Goal: Task Accomplishment & Management: Use online tool/utility

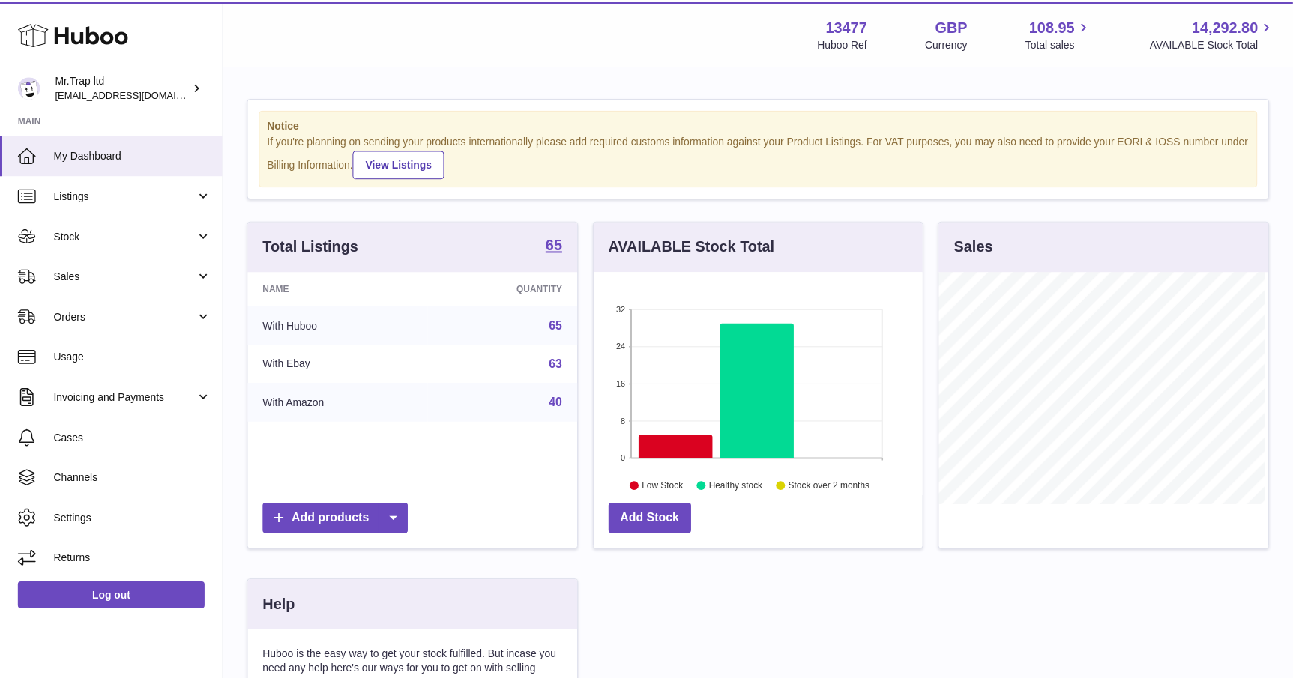
scroll to position [233, 331]
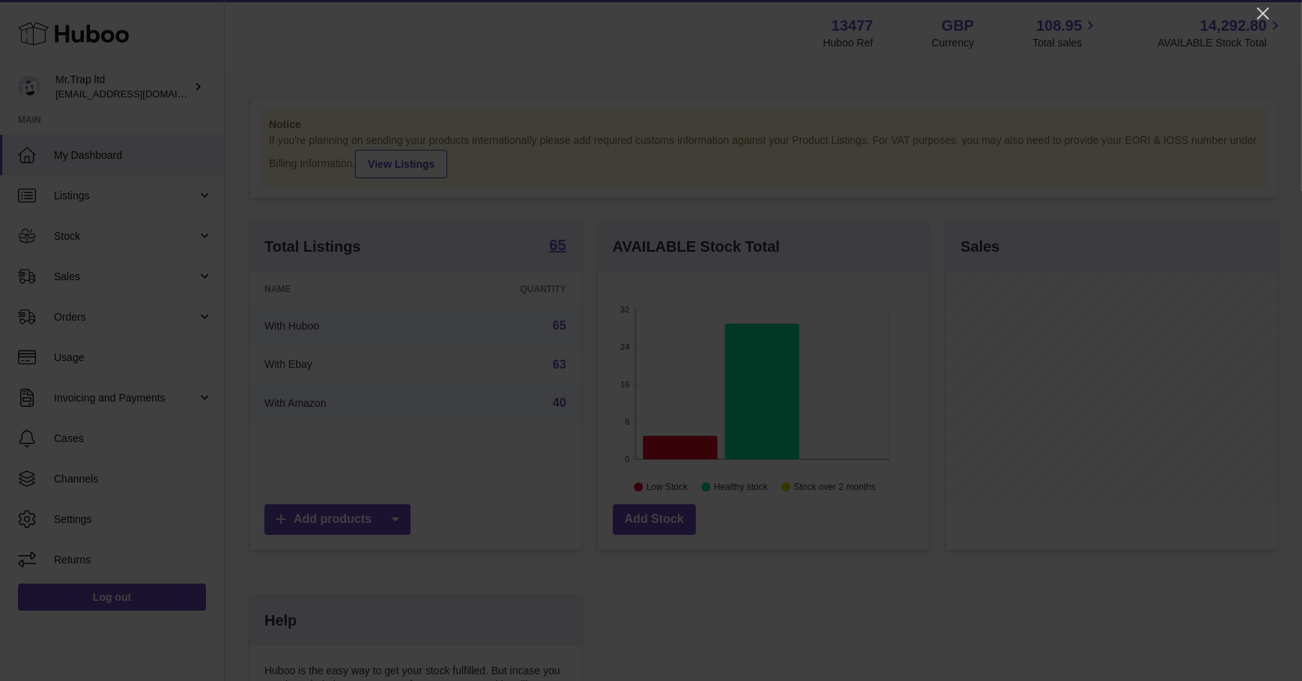
click at [1264, 19] on icon "Close" at bounding box center [1263, 13] width 18 height 18
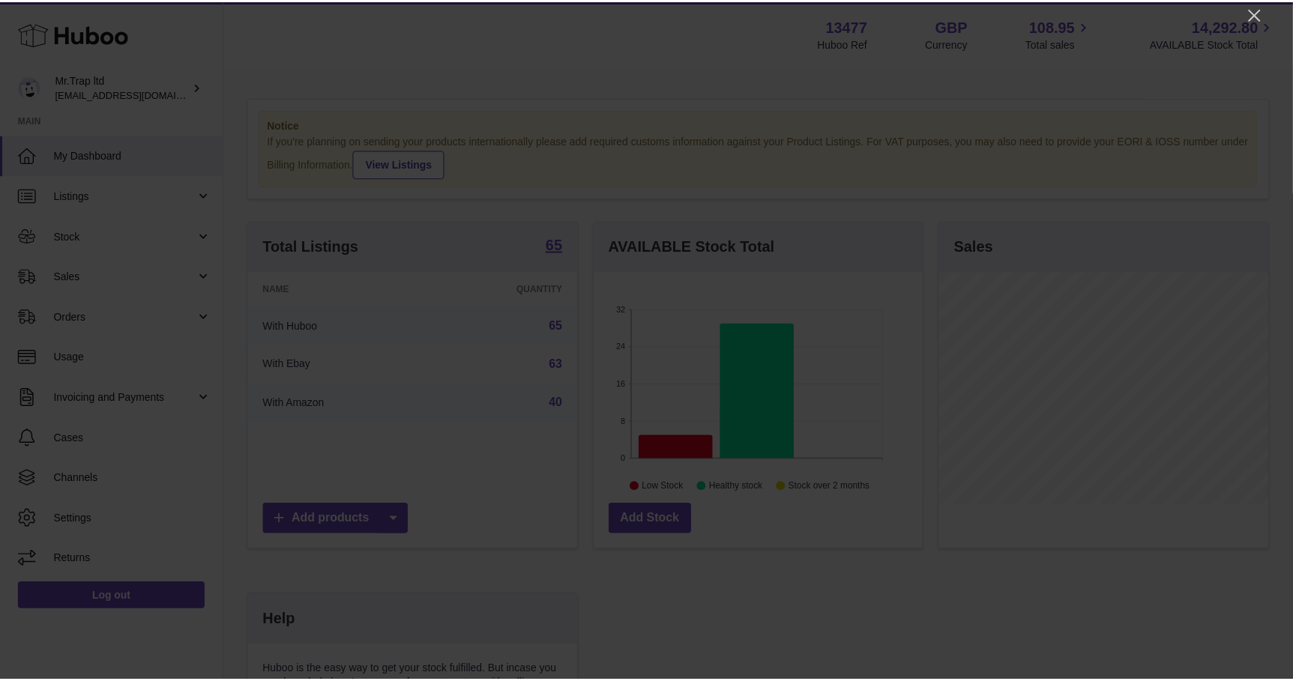
scroll to position [749075, 748980]
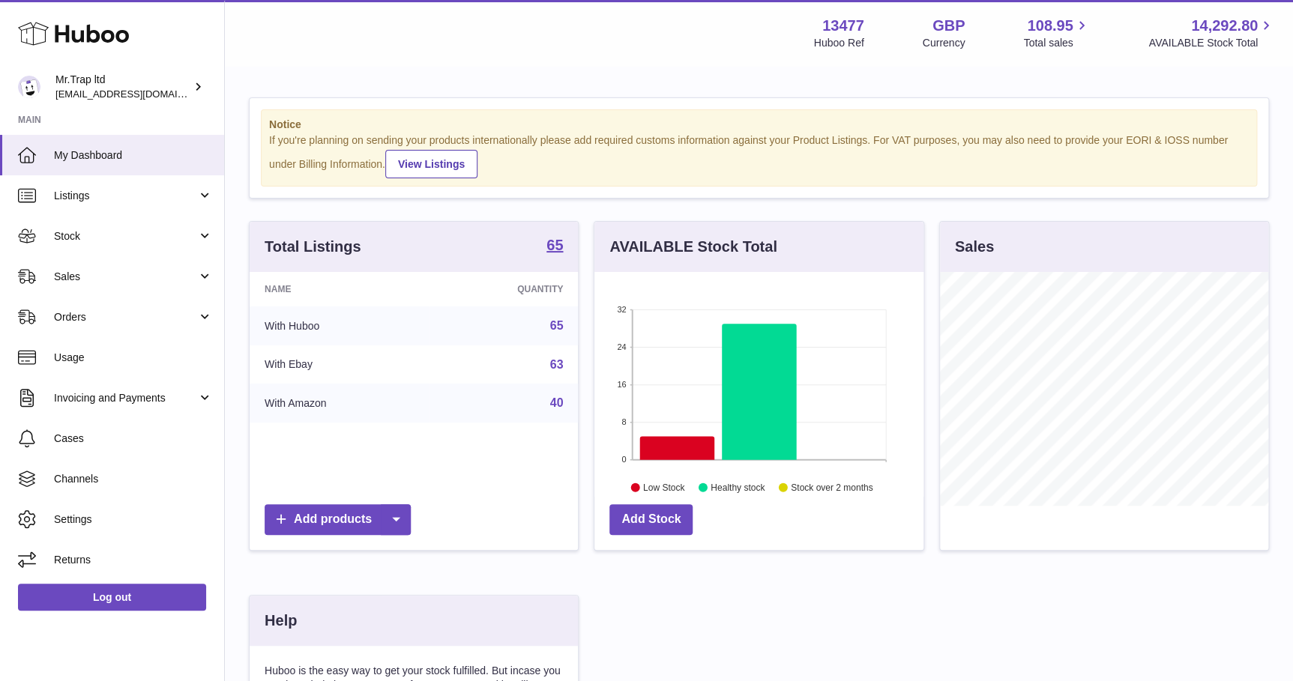
click at [130, 285] on link "Sales" at bounding box center [112, 276] width 224 height 40
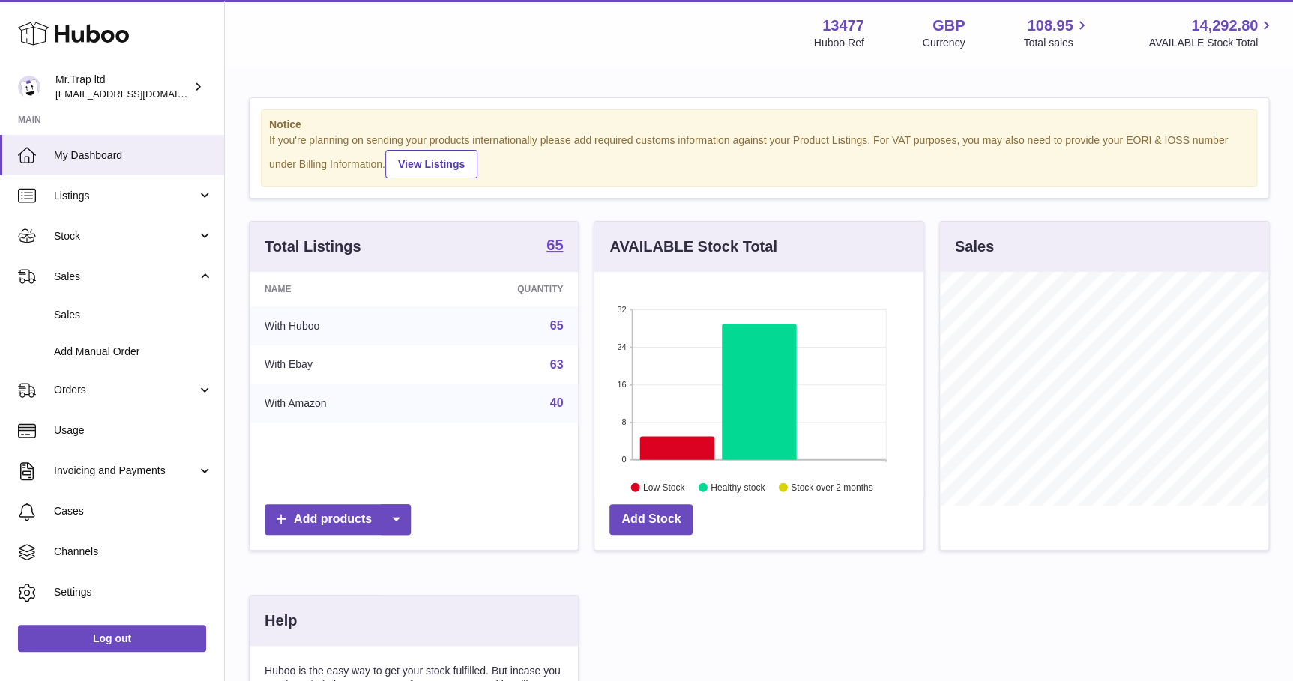
click at [115, 285] on link "Sales" at bounding box center [112, 276] width 224 height 40
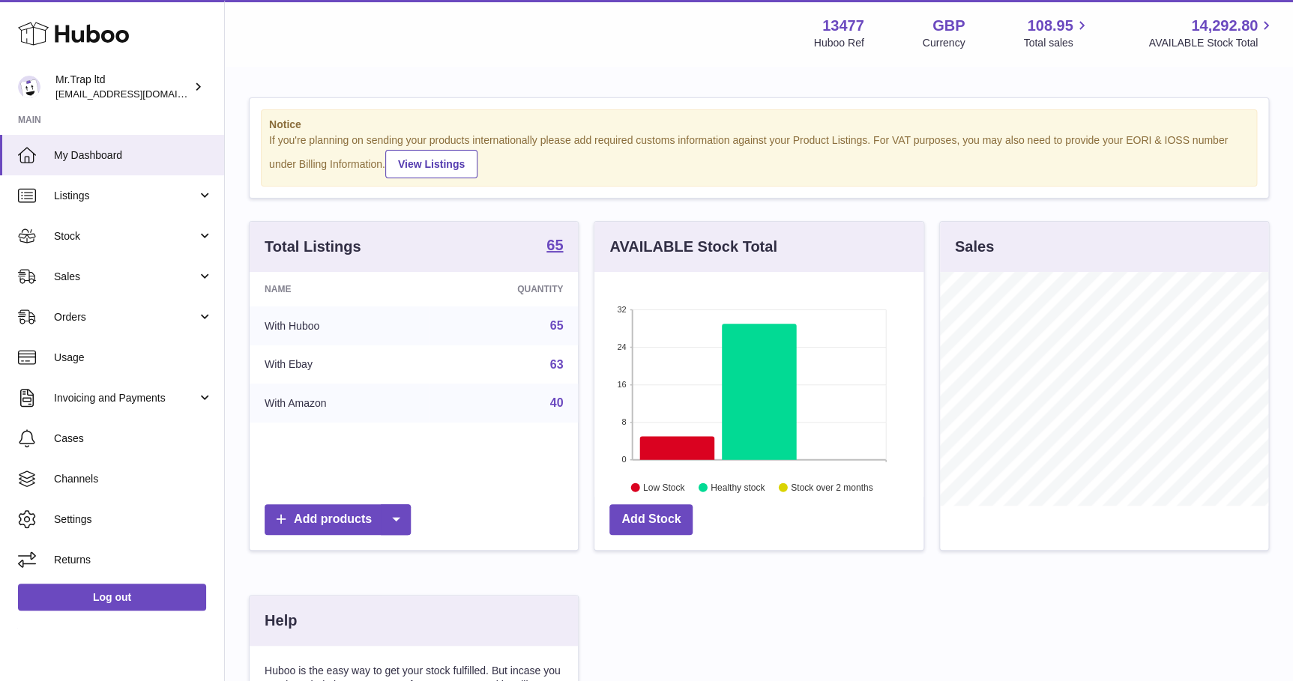
click at [109, 287] on link "Sales" at bounding box center [112, 276] width 224 height 40
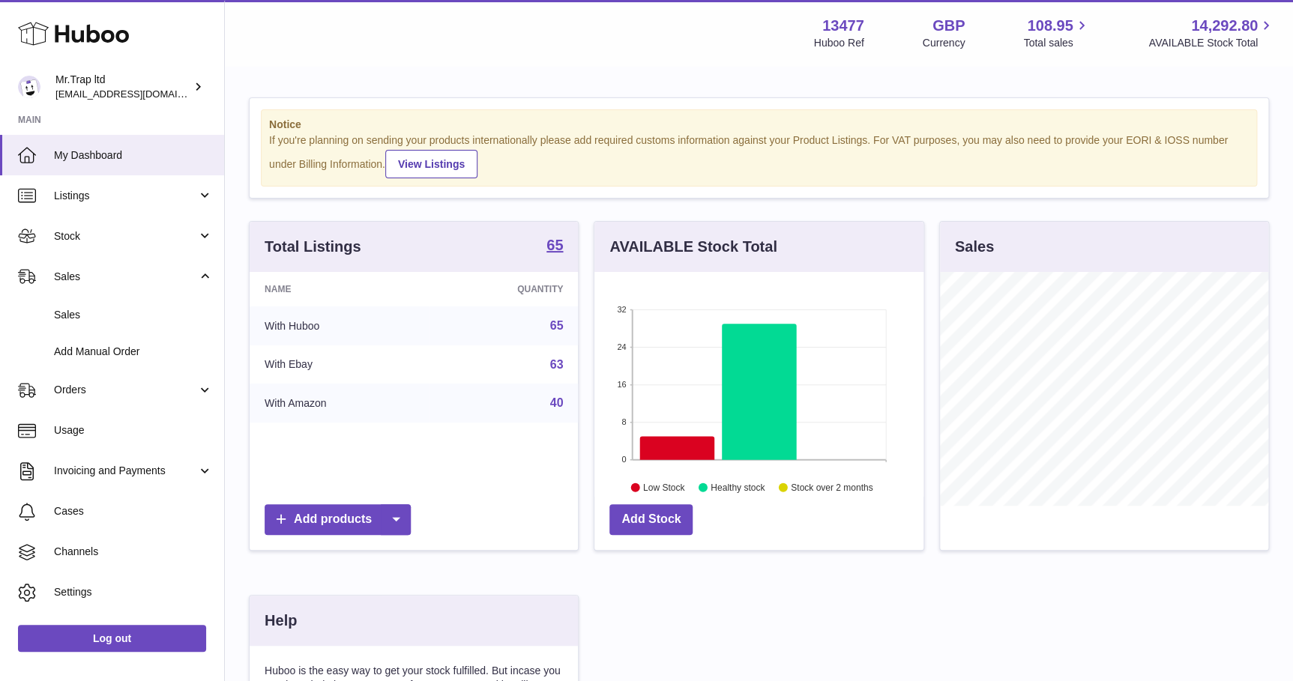
click at [99, 308] on span "Sales" at bounding box center [133, 315] width 159 height 14
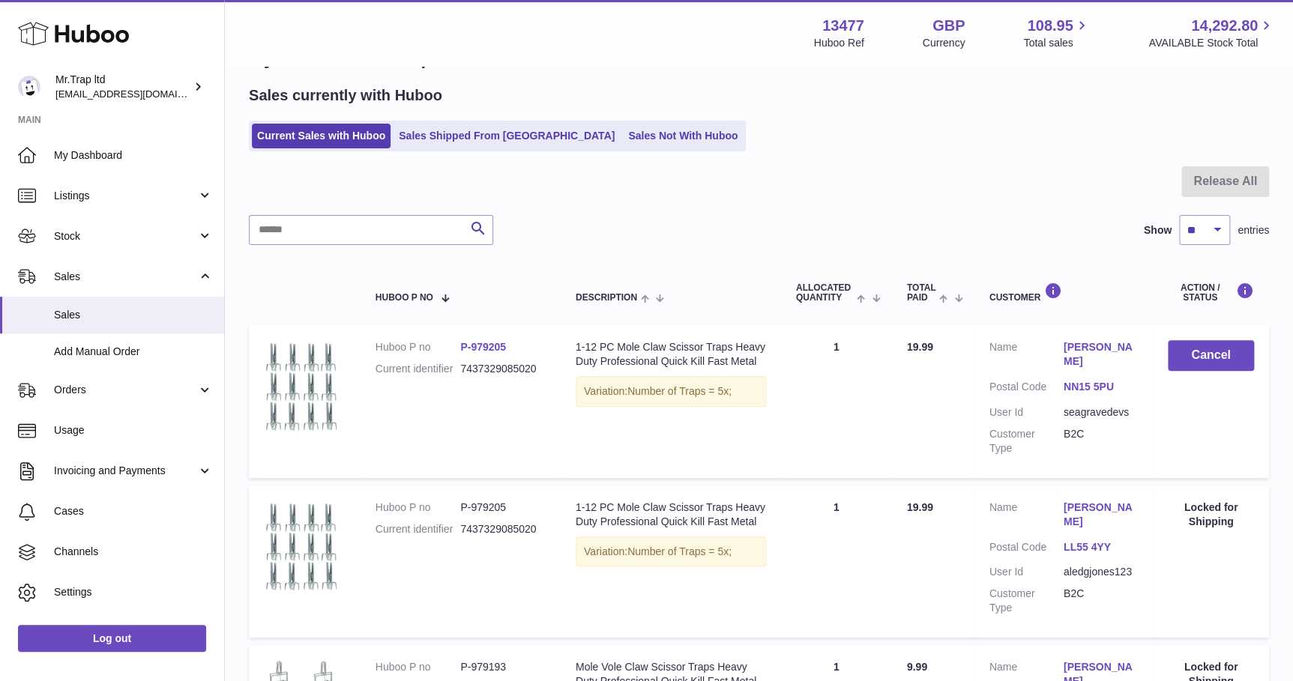
scroll to position [8, 0]
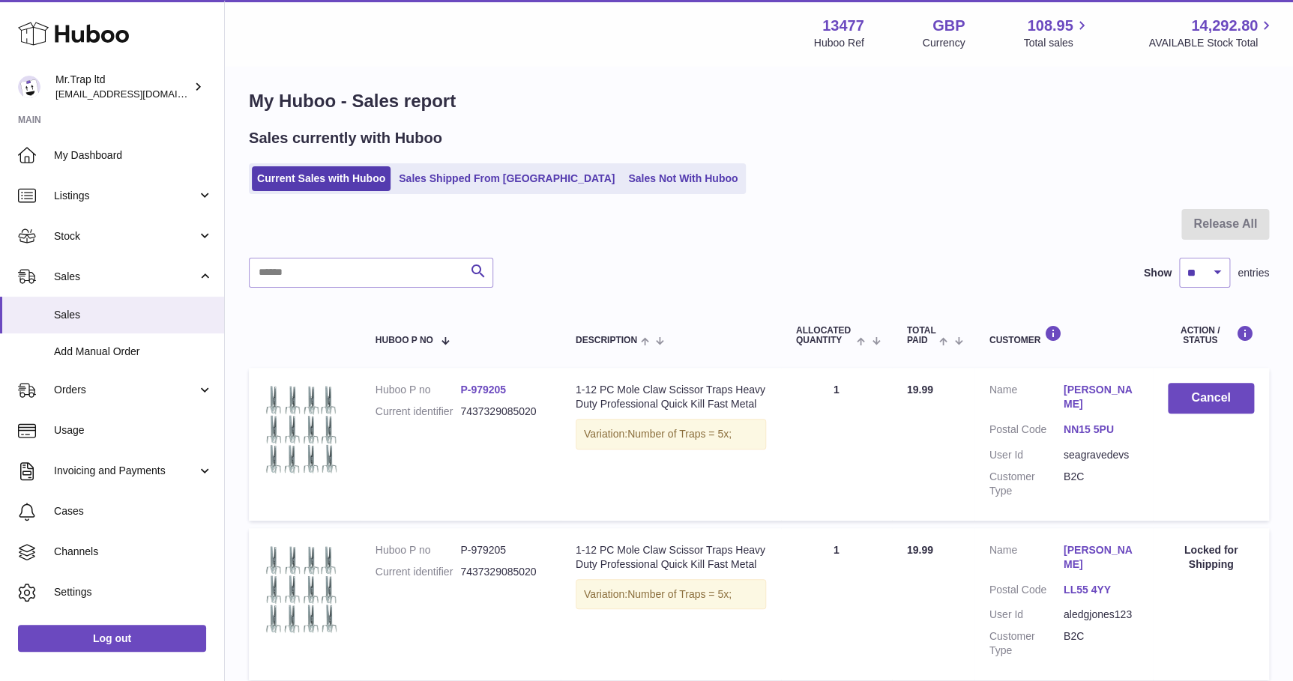
click at [623, 178] on link "Sales Not With Huboo" at bounding box center [683, 178] width 120 height 25
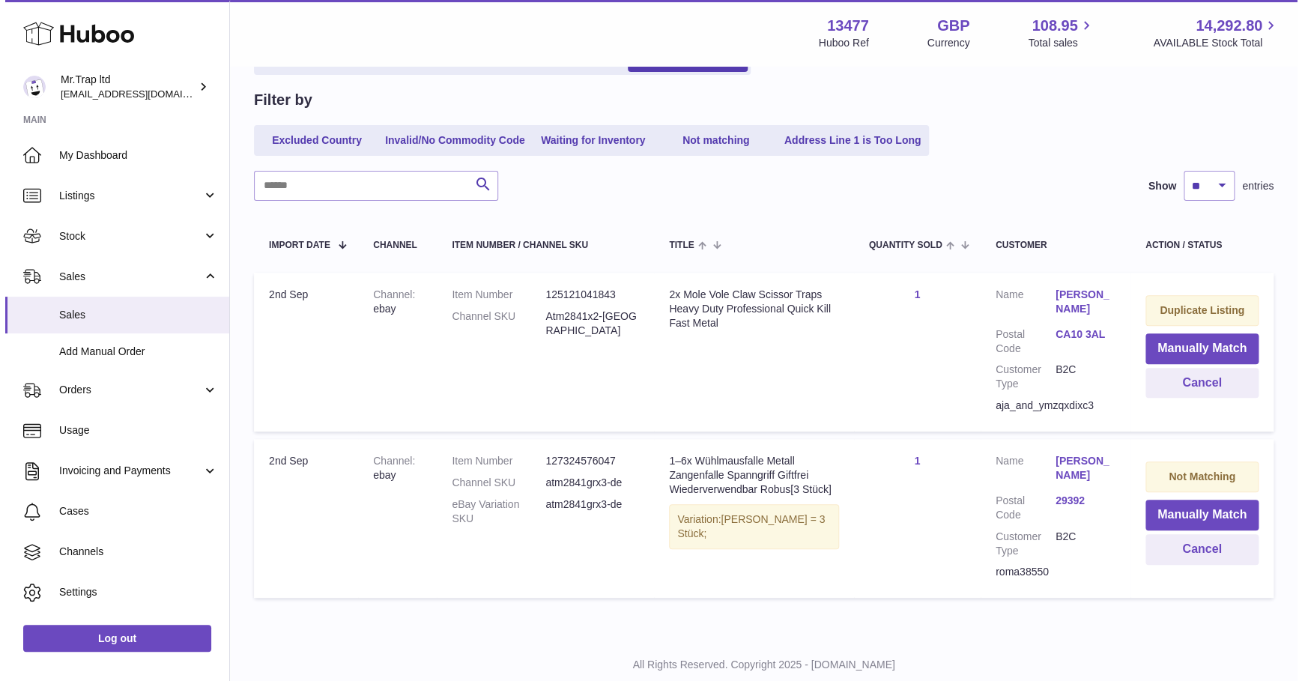
scroll to position [170, 0]
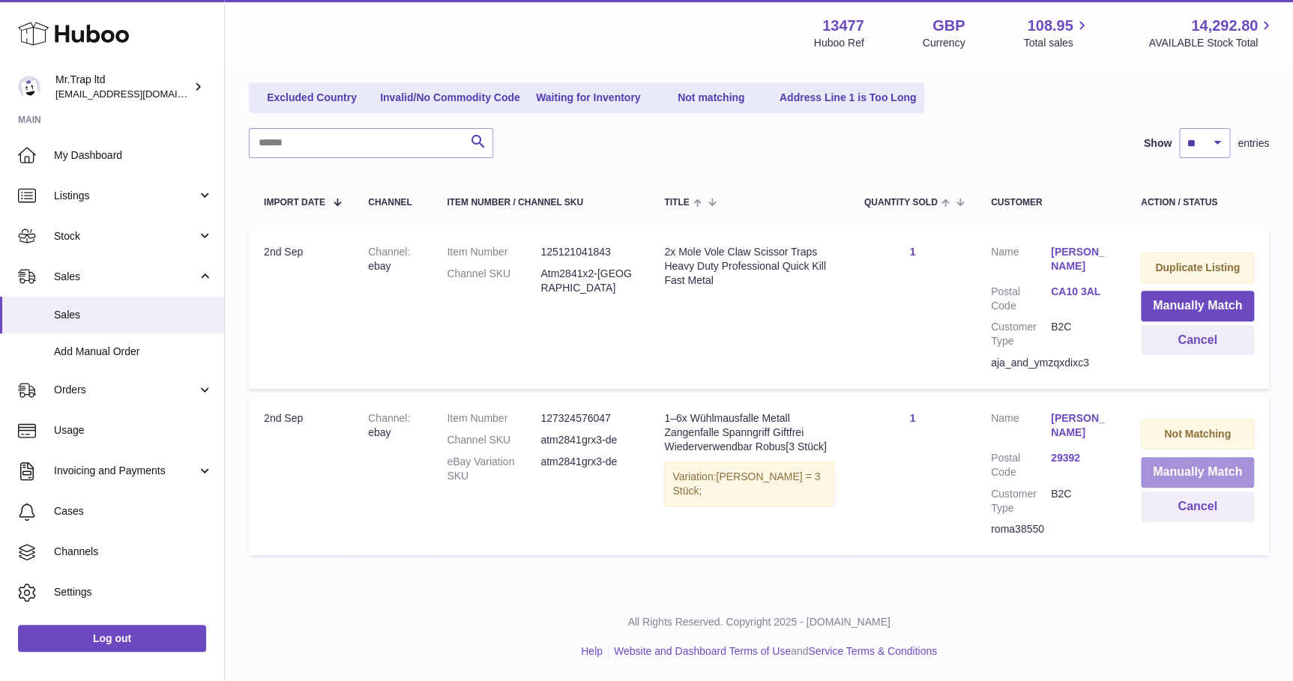
click at [1184, 476] on button "Manually Match" at bounding box center [1196, 472] width 113 height 31
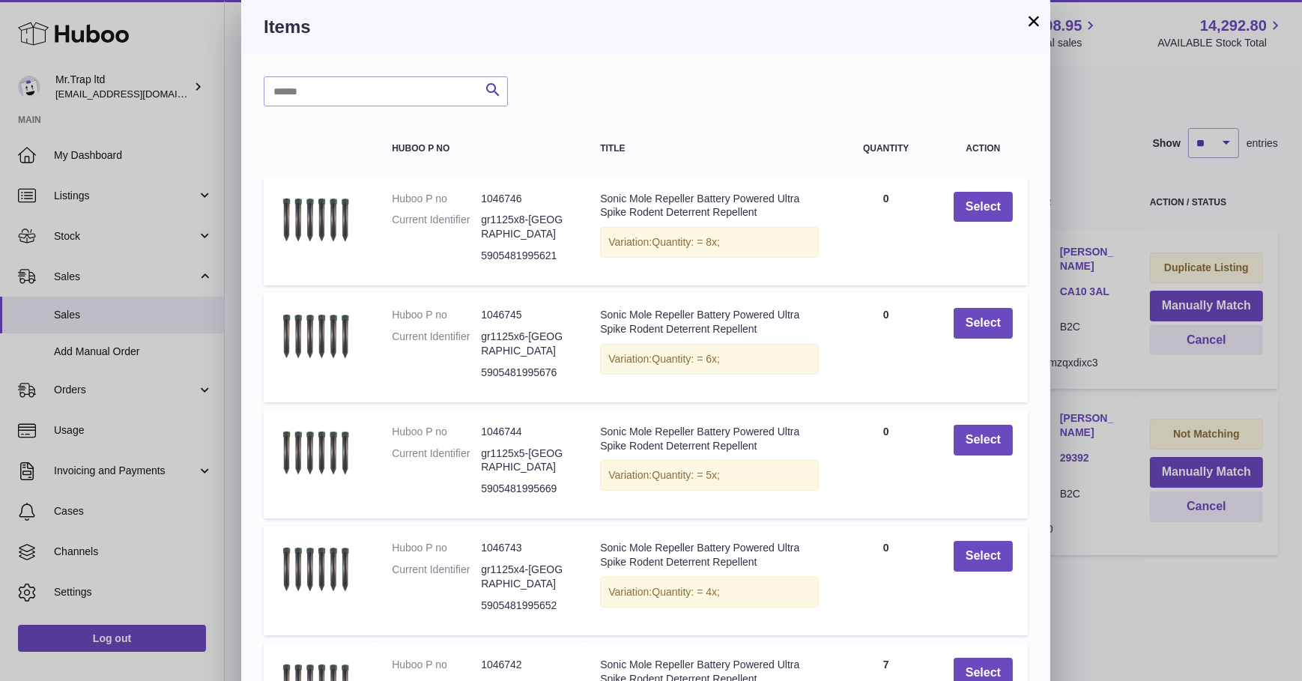
click at [1034, 22] on button "×" at bounding box center [1034, 21] width 18 height 18
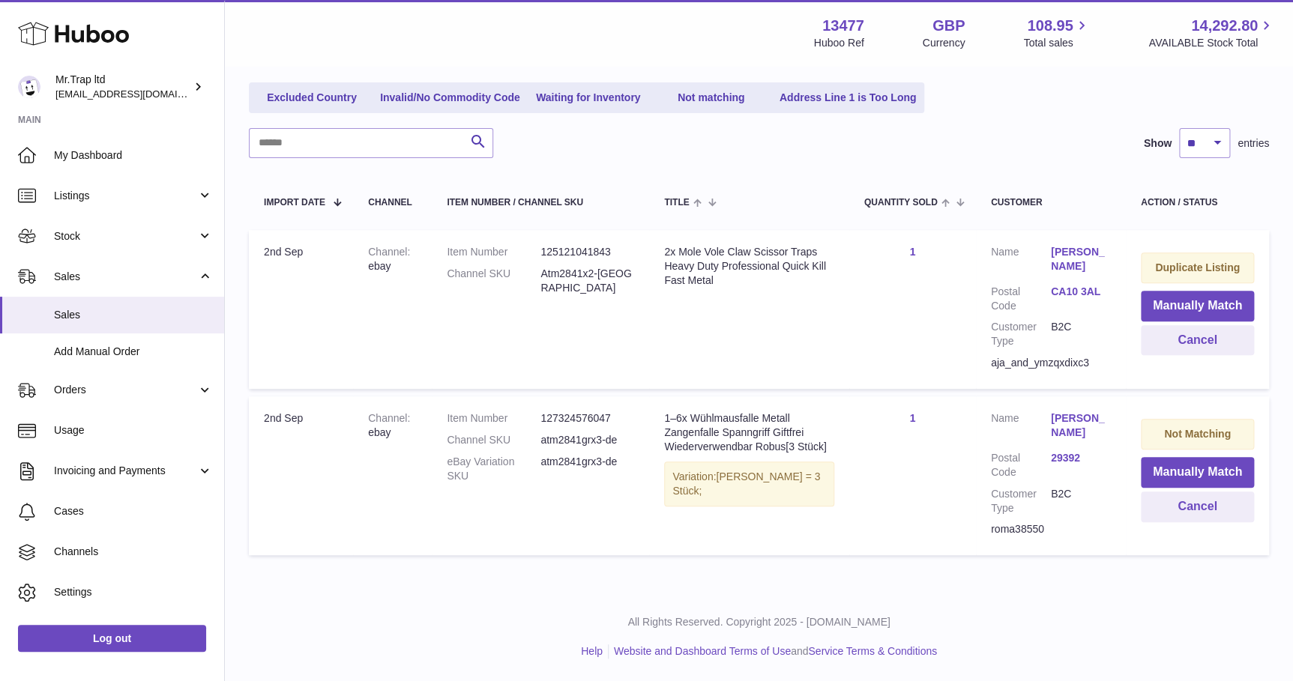
click at [1080, 431] on link "Roman Schachtmaier" at bounding box center [1081, 425] width 60 height 28
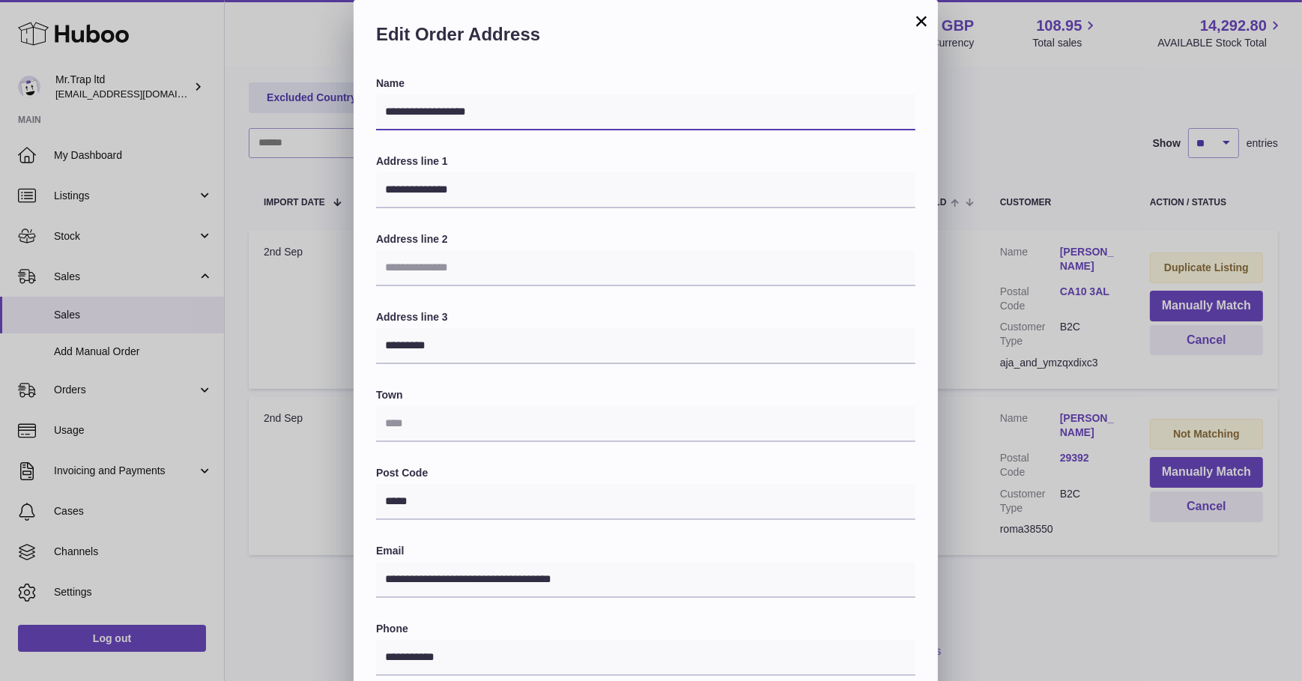
drag, startPoint x: 560, startPoint y: 112, endPoint x: 329, endPoint y: 109, distance: 231.6
click at [329, 109] on div "**********" at bounding box center [651, 449] width 1302 height 899
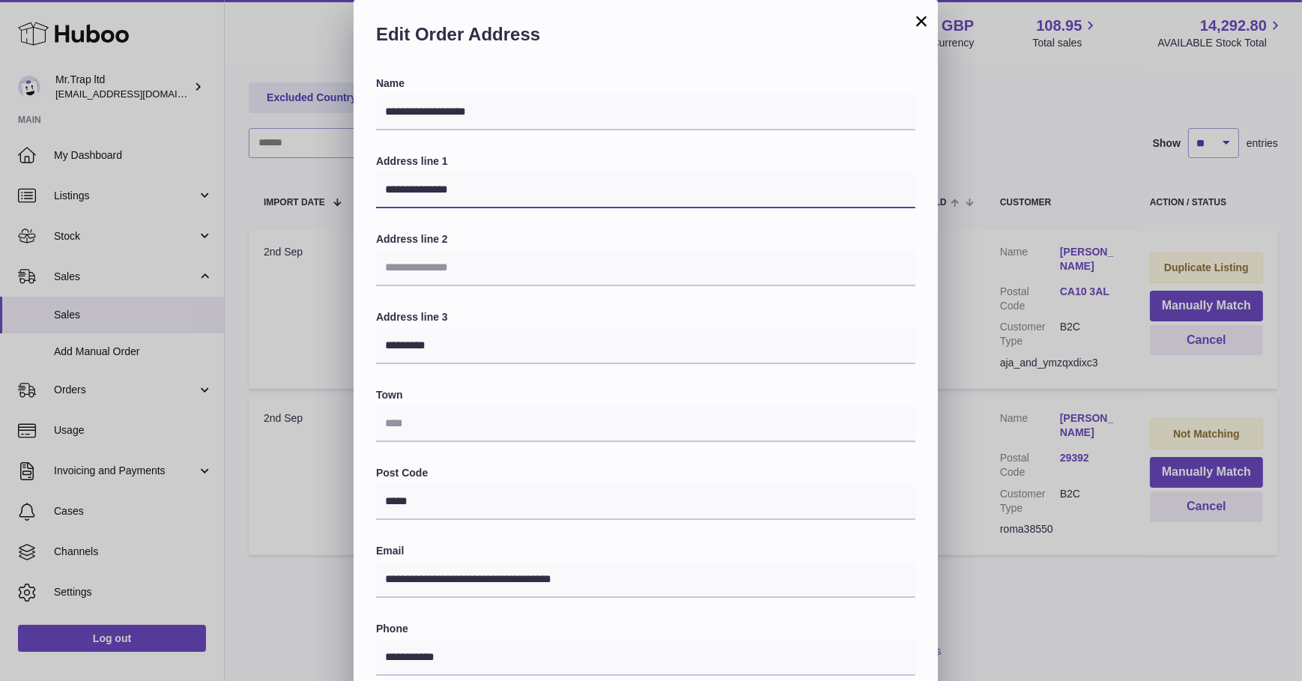
drag, startPoint x: 432, startPoint y: 190, endPoint x: 363, endPoint y: 187, distance: 68.3
click at [363, 187] on div "**********" at bounding box center [646, 487] width 584 height 823
drag, startPoint x: 390, startPoint y: 189, endPoint x: 405, endPoint y: 169, distance: 25.2
click at [405, 169] on div "**********" at bounding box center [646, 181] width 540 height 54
drag, startPoint x: 426, startPoint y: 190, endPoint x: 363, endPoint y: 187, distance: 63.7
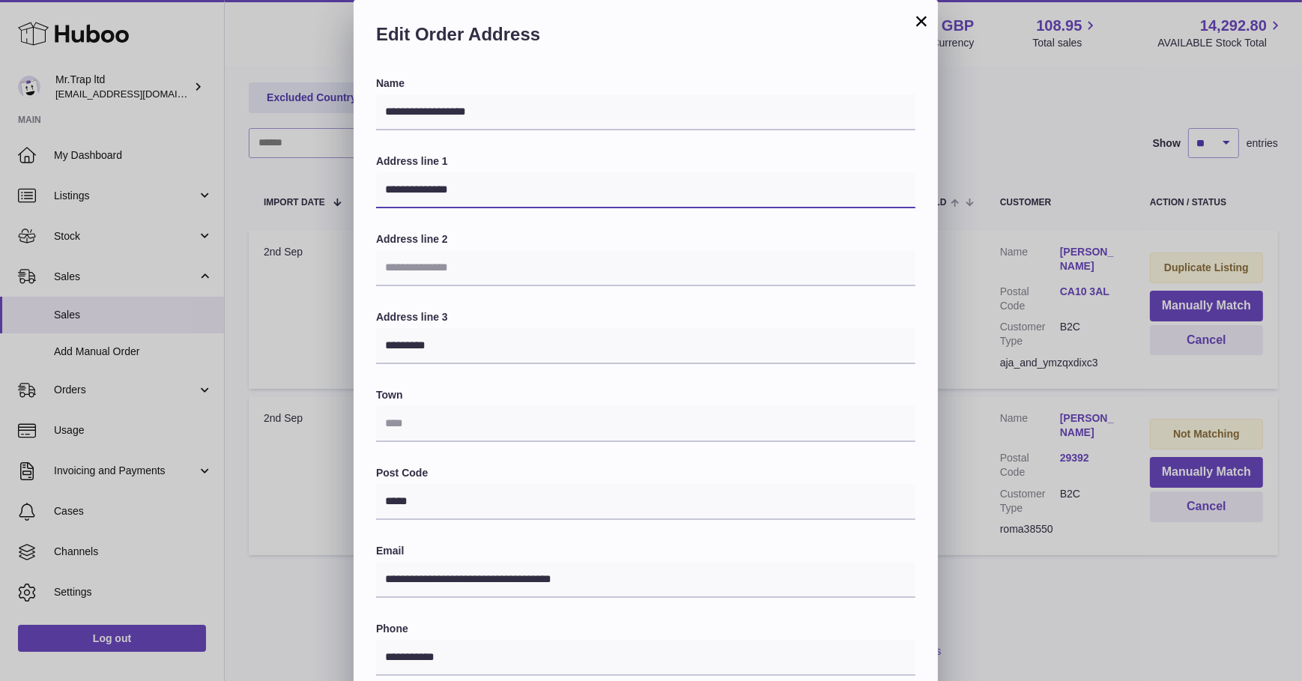
click at [363, 187] on div "**********" at bounding box center [646, 487] width 584 height 823
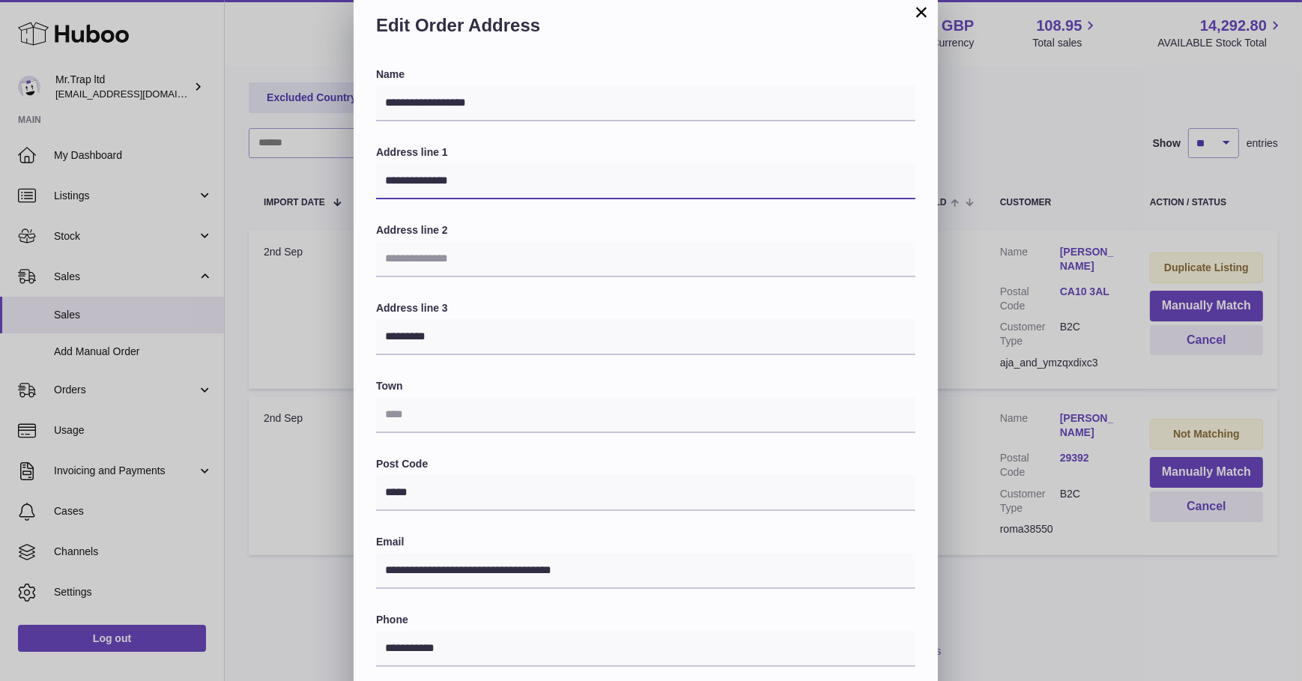
scroll to position [0, 0]
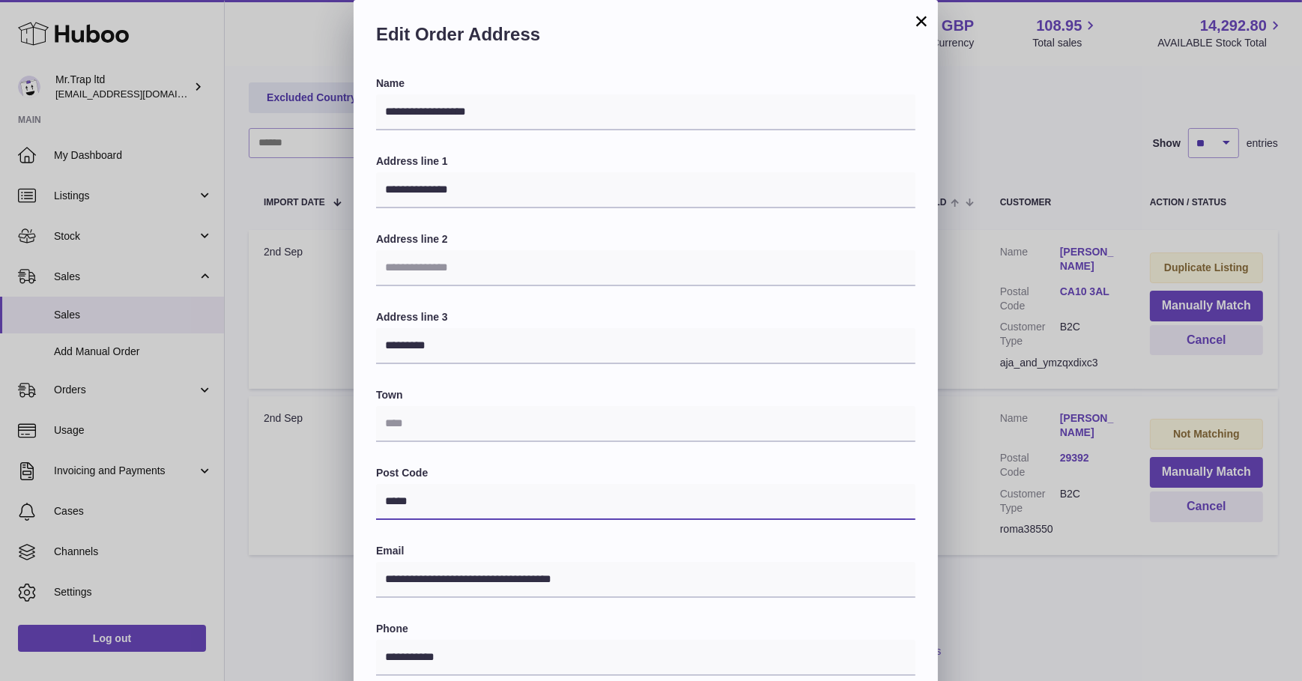
drag, startPoint x: 441, startPoint y: 498, endPoint x: 349, endPoint y: 501, distance: 91.5
click at [349, 501] on div "**********" at bounding box center [651, 449] width 1302 height 899
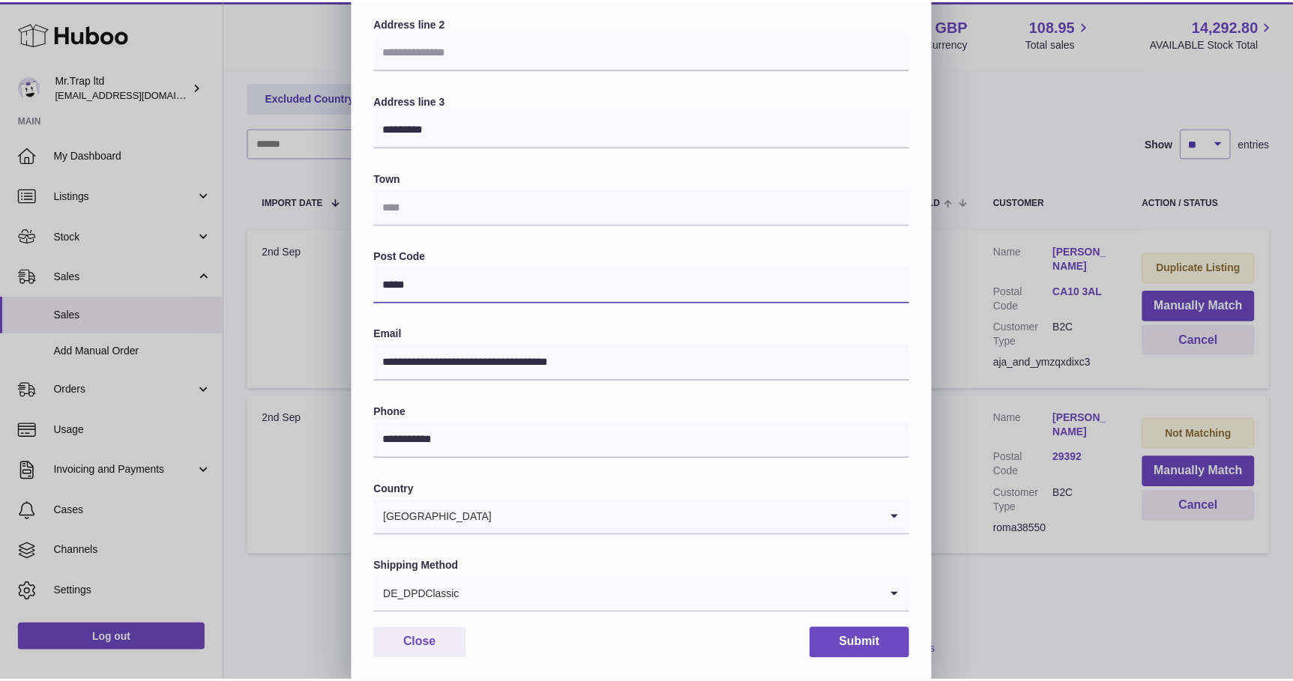
scroll to position [219, 0]
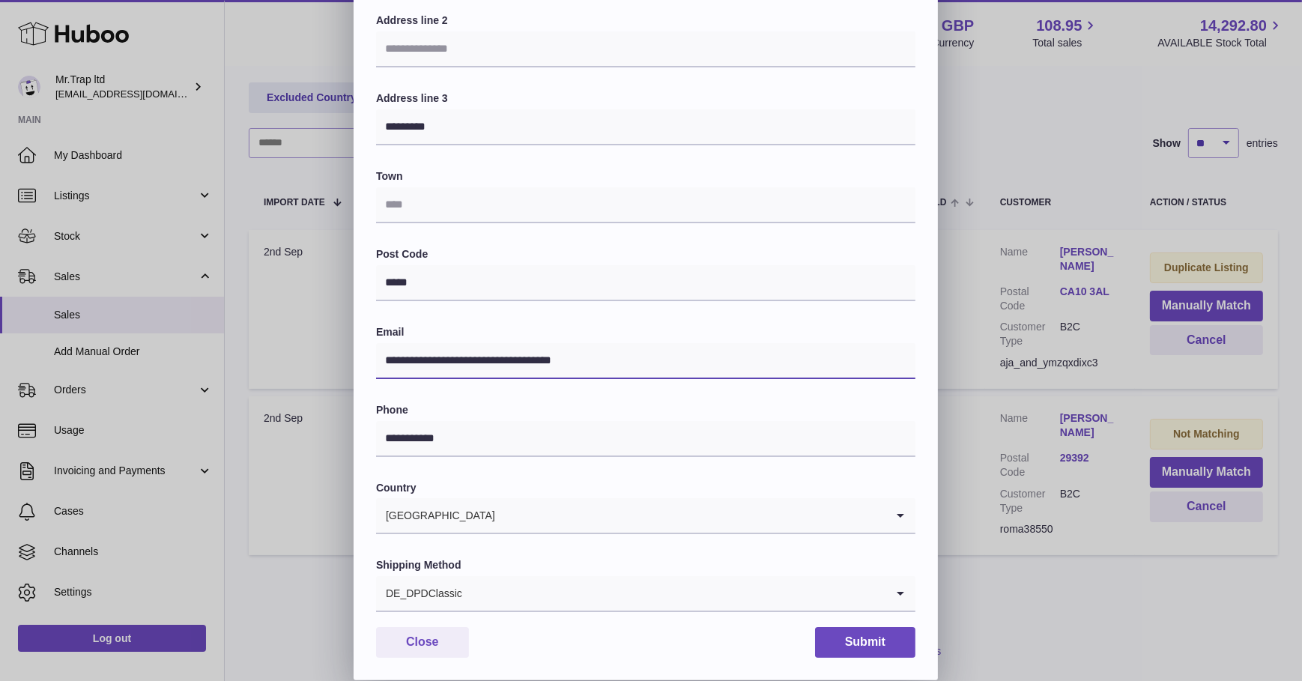
drag, startPoint x: 641, startPoint y: 356, endPoint x: 300, endPoint y: 354, distance: 341.7
click at [300, 354] on div "**********" at bounding box center [651, 230] width 1302 height 899
drag, startPoint x: 480, startPoint y: 438, endPoint x: 345, endPoint y: 445, distance: 135.0
click at [345, 445] on div "**********" at bounding box center [651, 230] width 1302 height 899
click at [1009, 323] on div "**********" at bounding box center [651, 230] width 1302 height 899
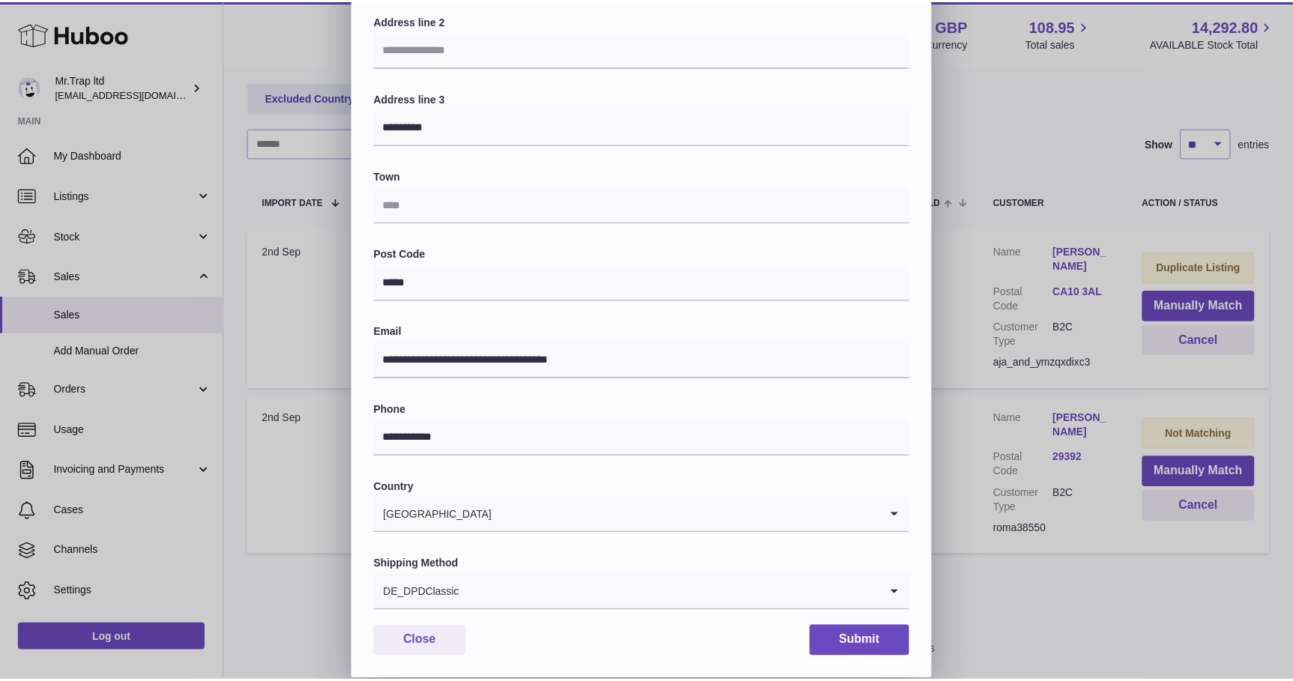
scroll to position [0, 0]
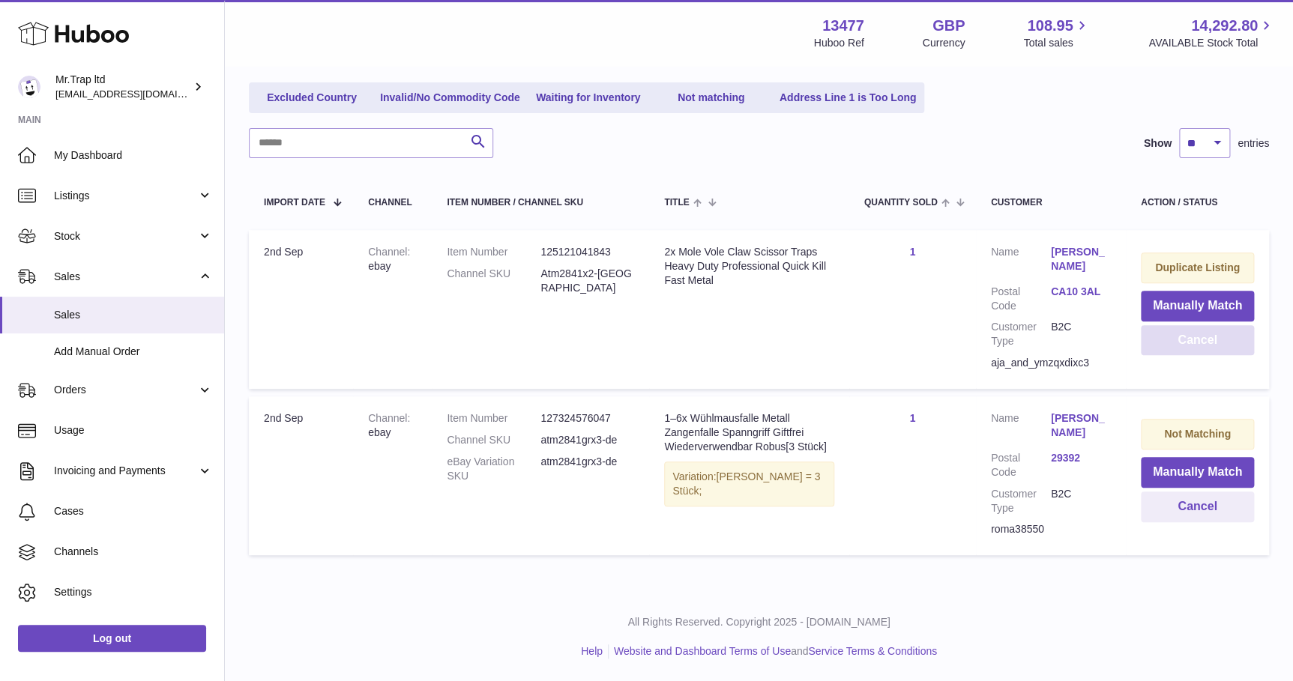
click at [1154, 335] on button "Cancel" at bounding box center [1196, 340] width 113 height 31
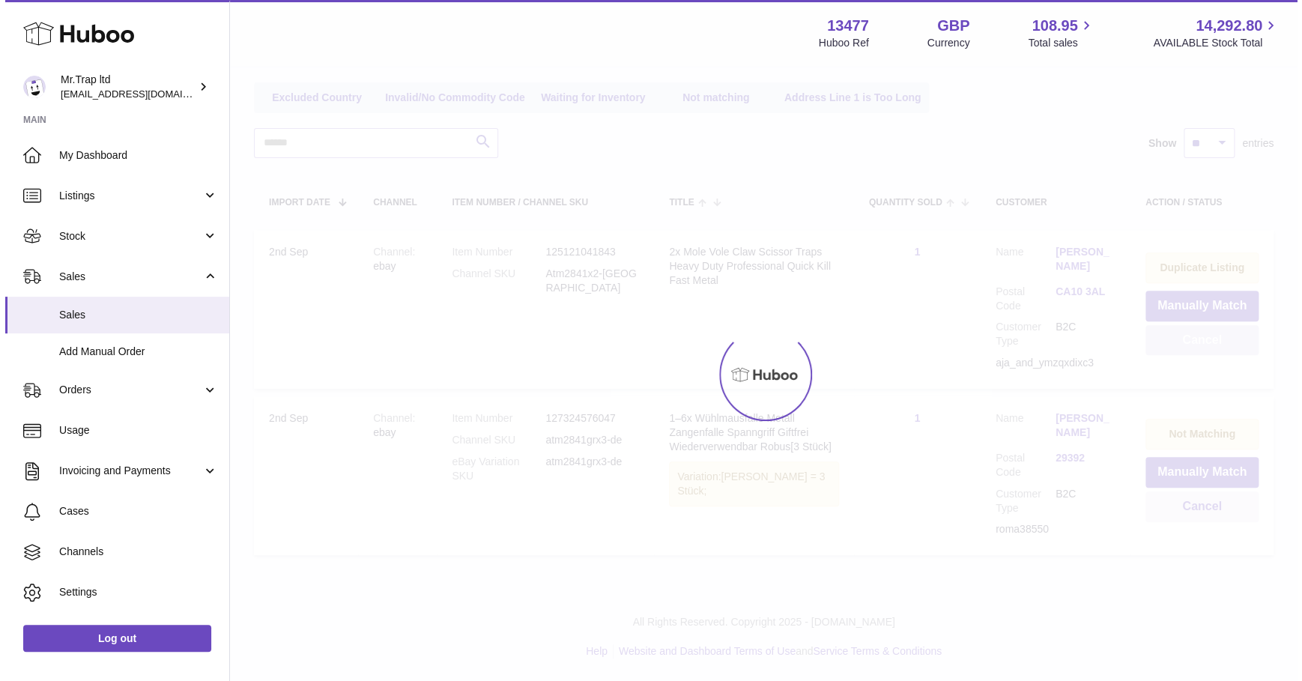
scroll to position [3, 0]
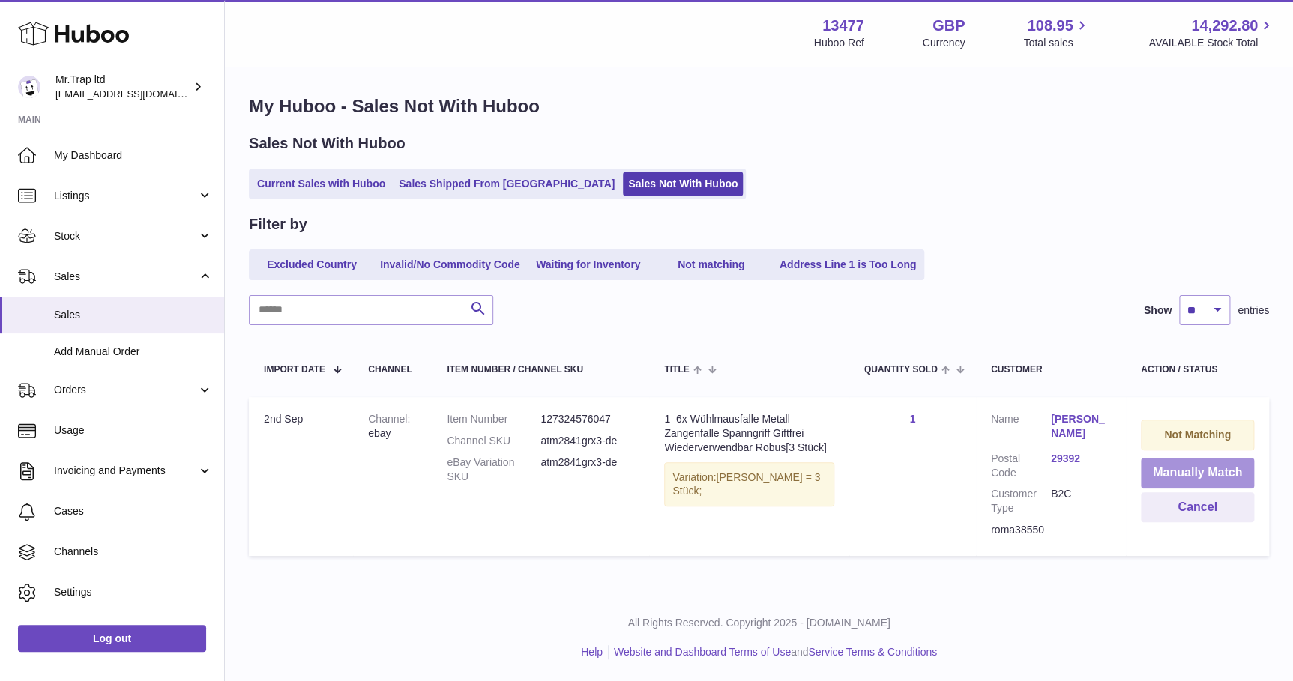
click at [1152, 466] on button "Manually Match" at bounding box center [1196, 473] width 113 height 31
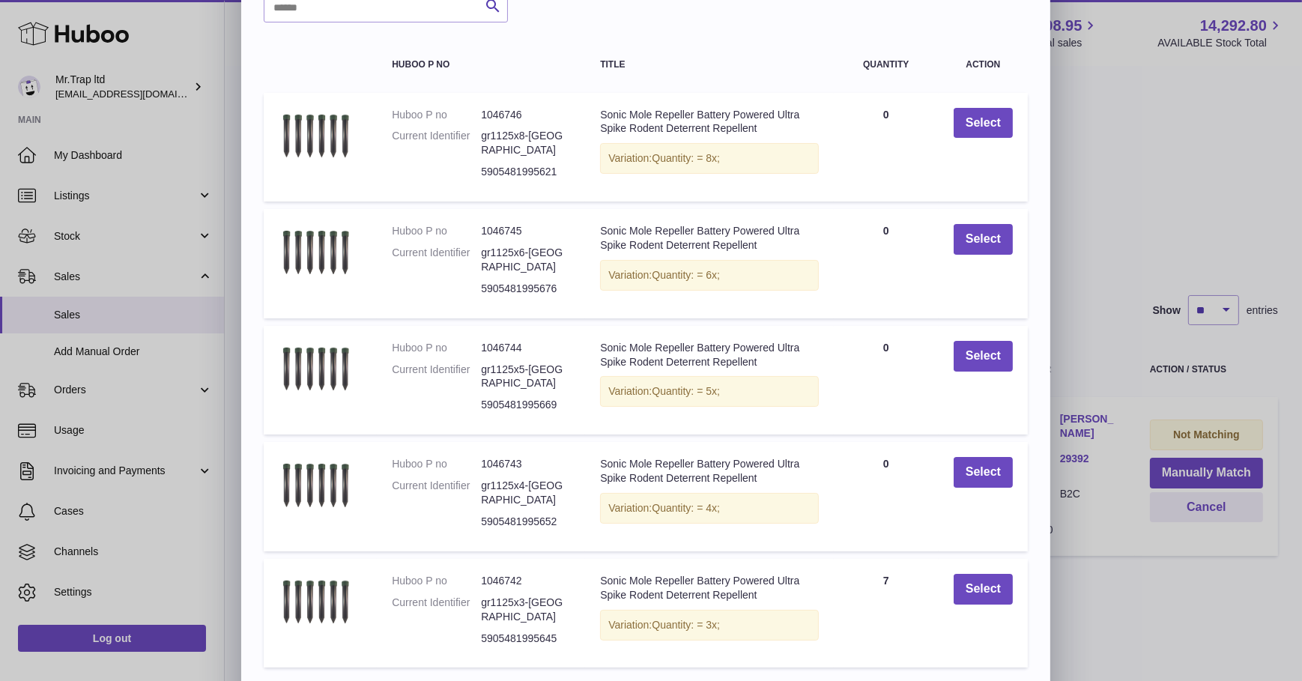
scroll to position [80, 0]
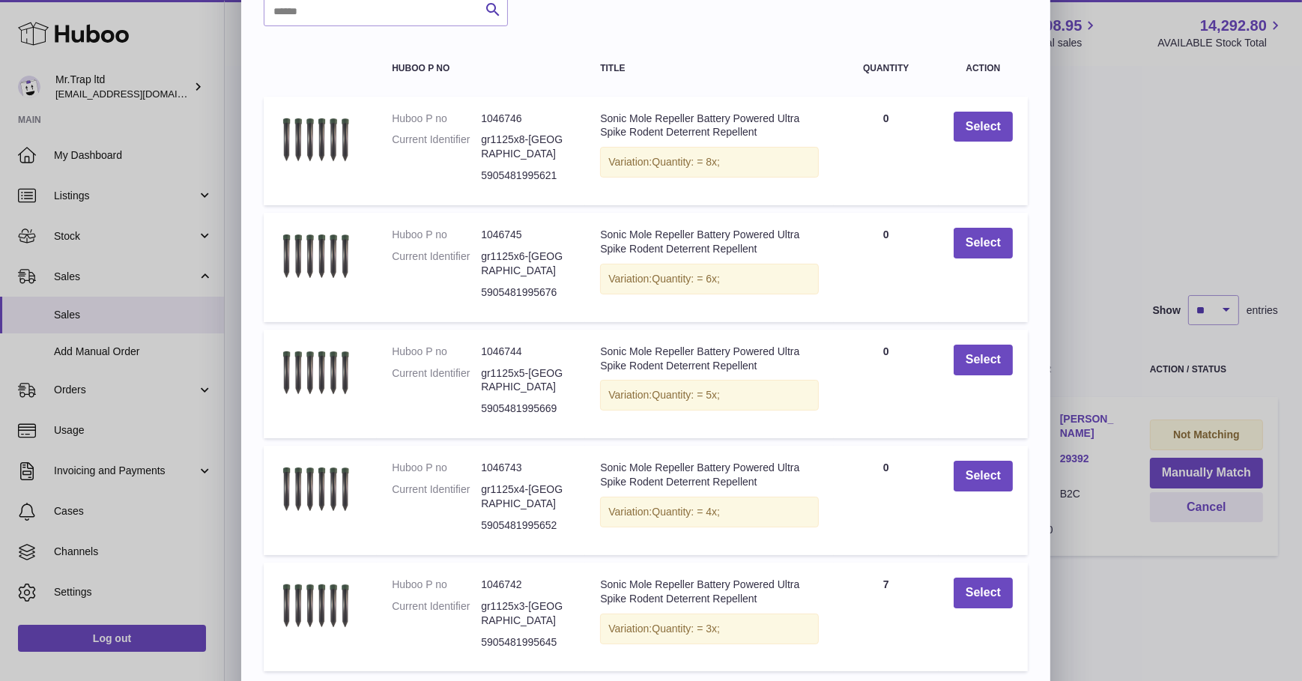
drag, startPoint x: 999, startPoint y: 662, endPoint x: 991, endPoint y: 657, distance: 9.1
click at [997, 679] on link "16" at bounding box center [987, 692] width 27 height 27
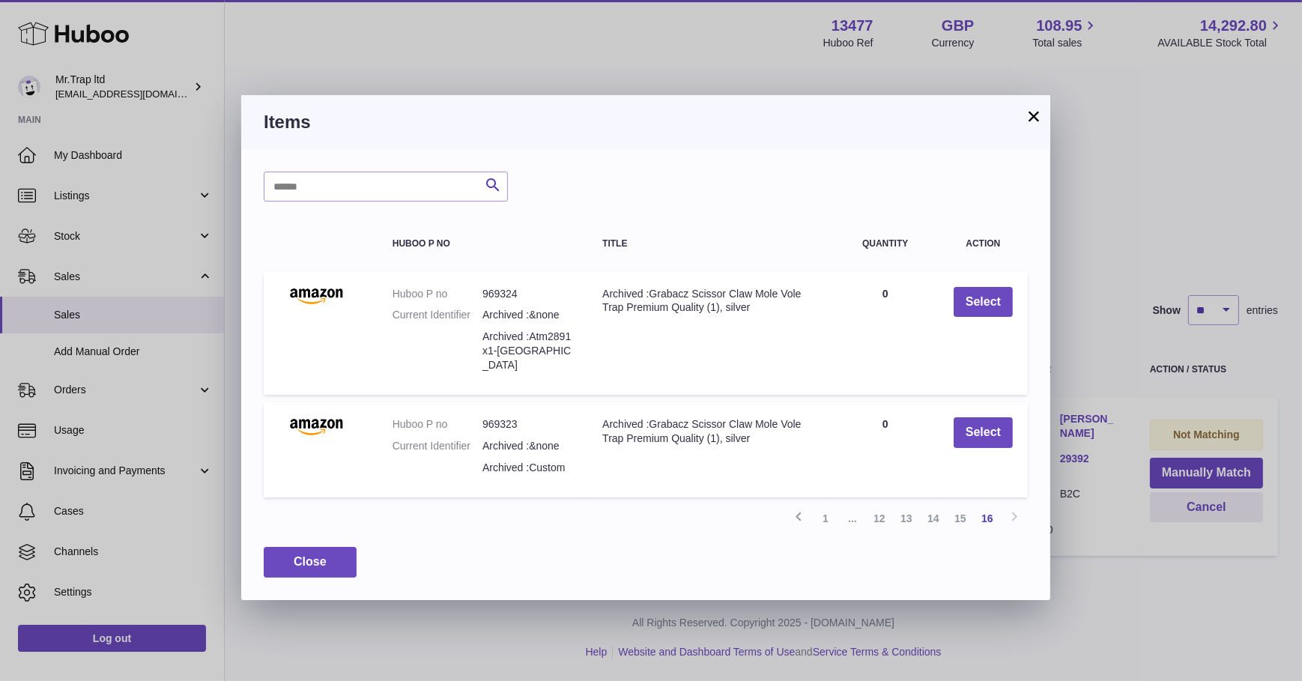
scroll to position [0, 0]
click at [961, 505] on link "15" at bounding box center [960, 518] width 27 height 27
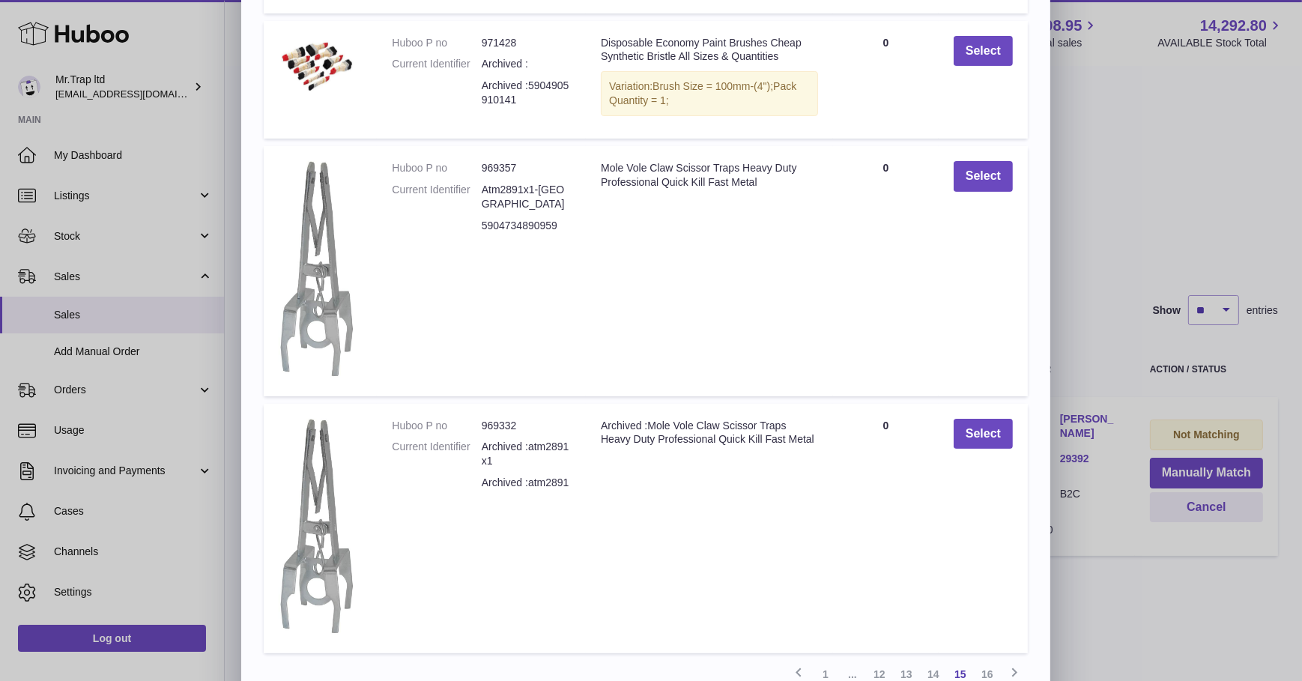
scroll to position [488, 0]
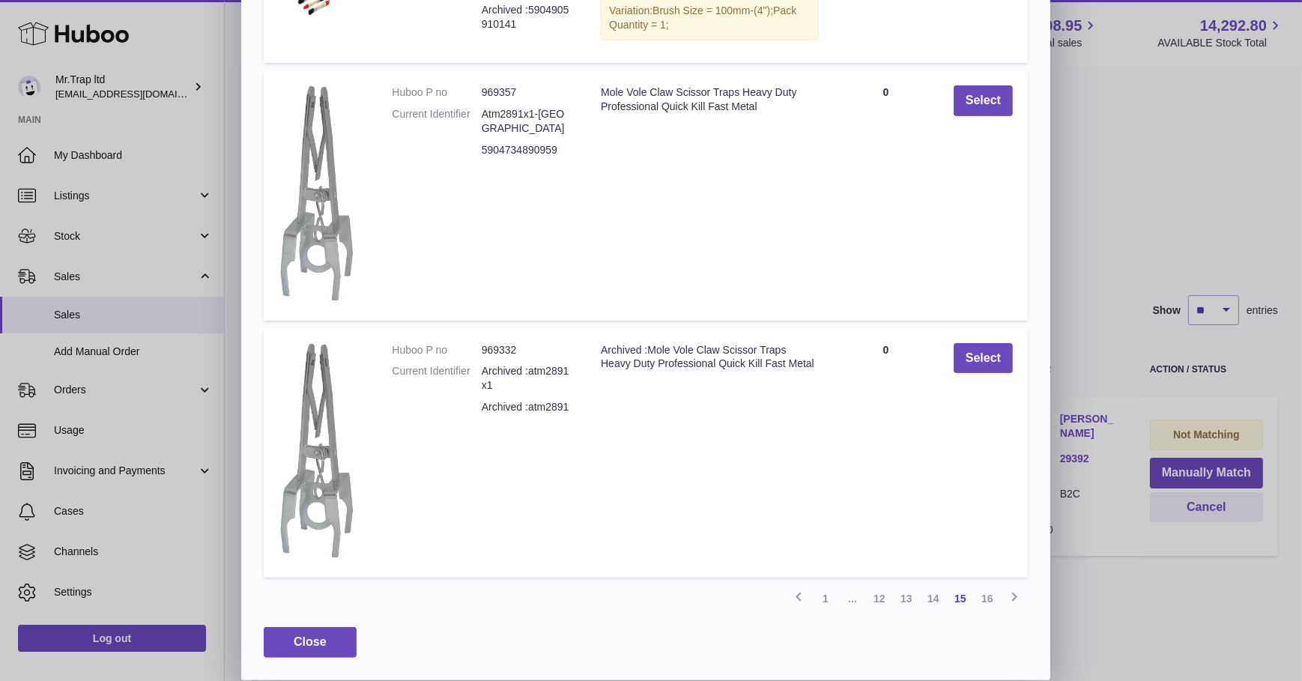
click at [936, 605] on link "14" at bounding box center [933, 598] width 27 height 27
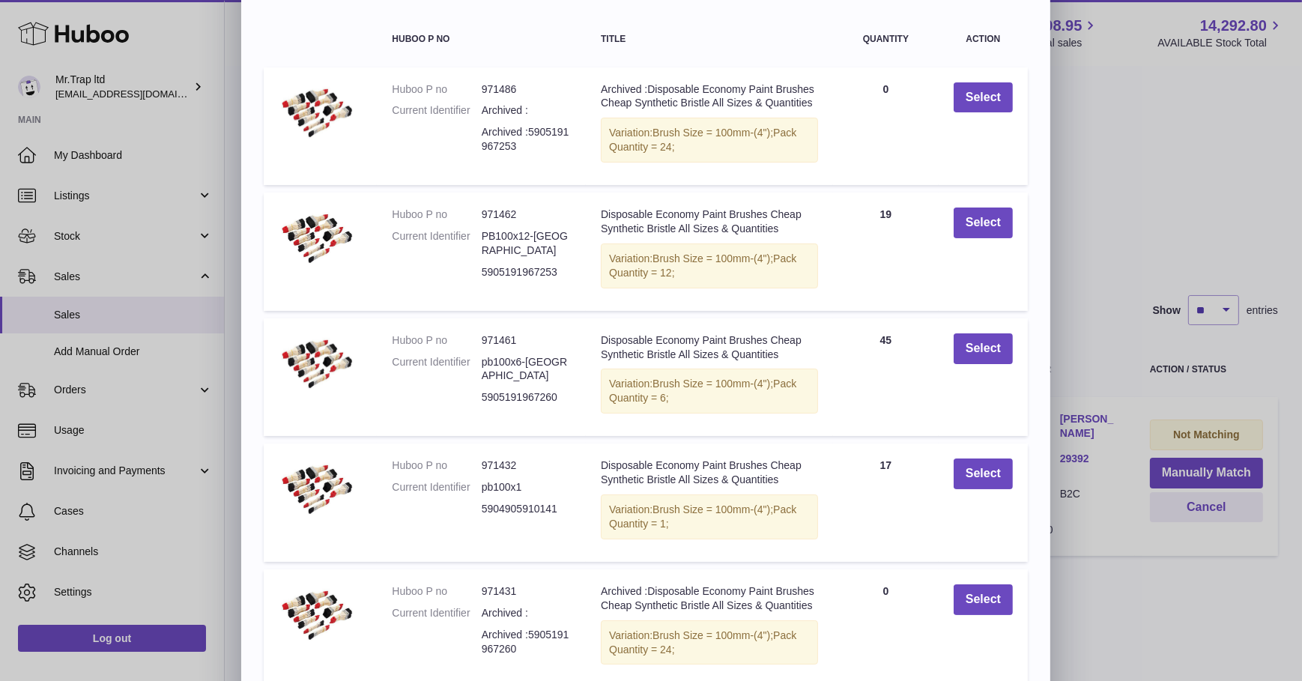
scroll to position [219, 0]
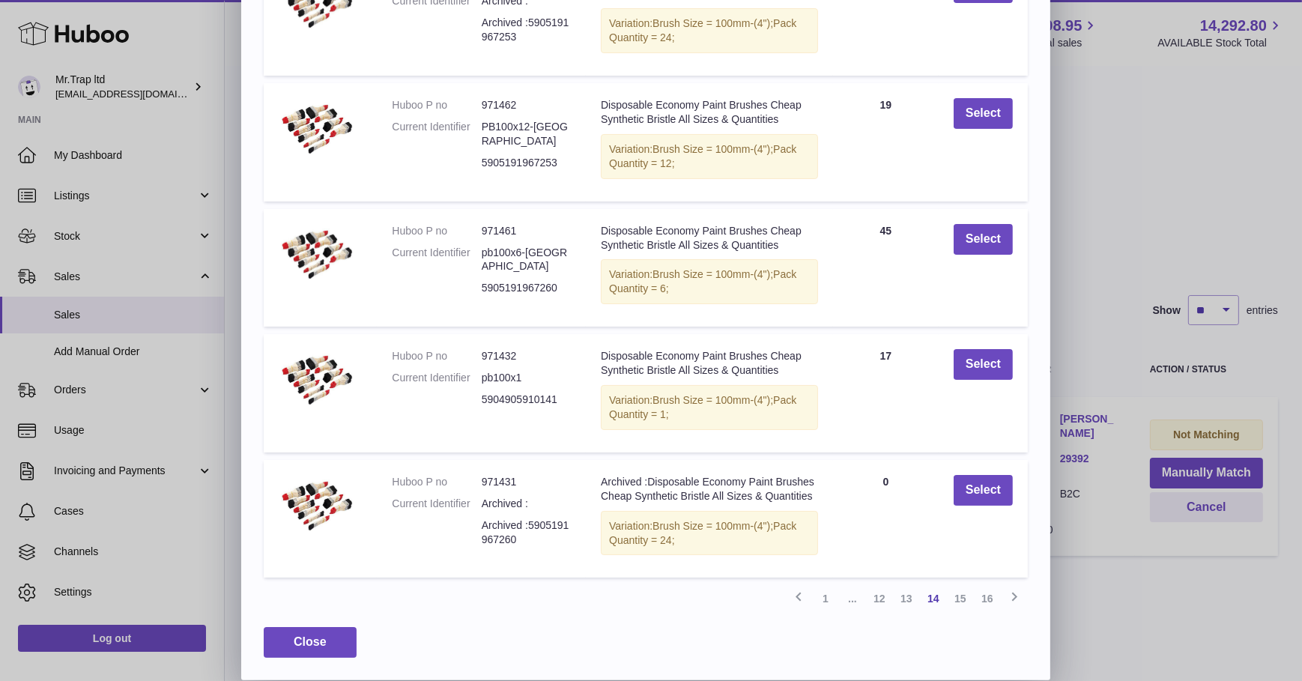
click at [904, 595] on link "13" at bounding box center [906, 598] width 27 height 27
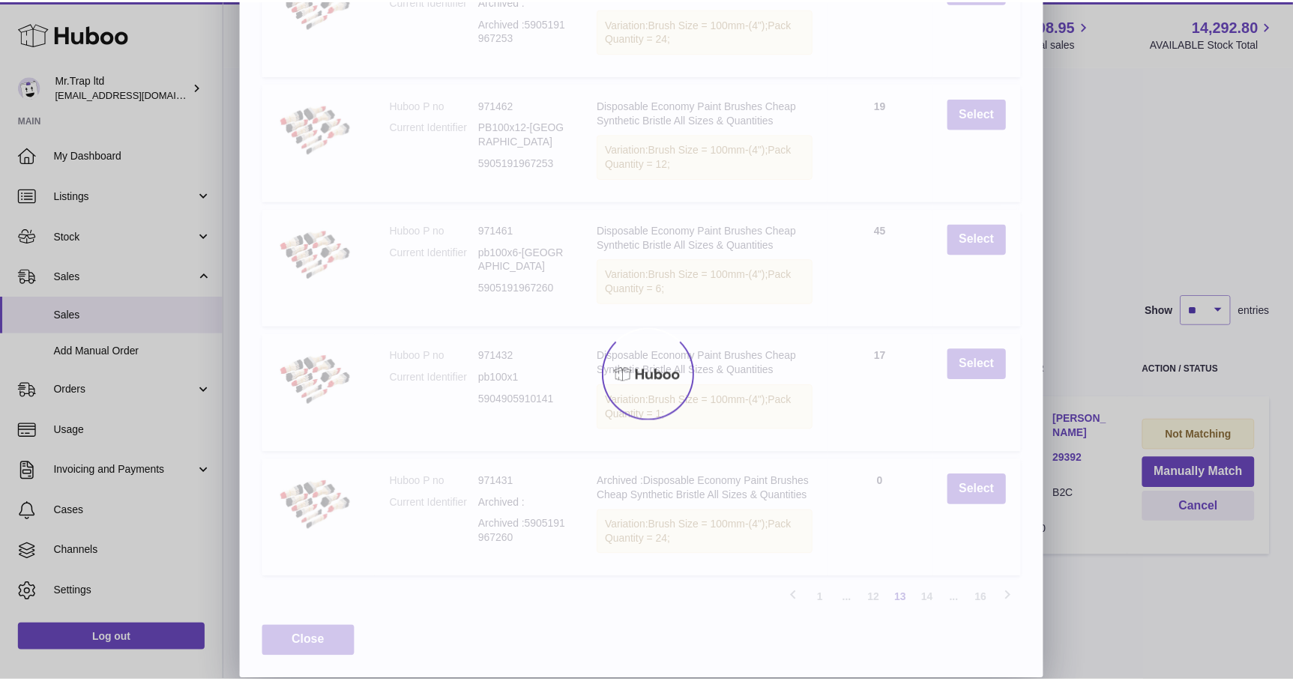
scroll to position [214, 0]
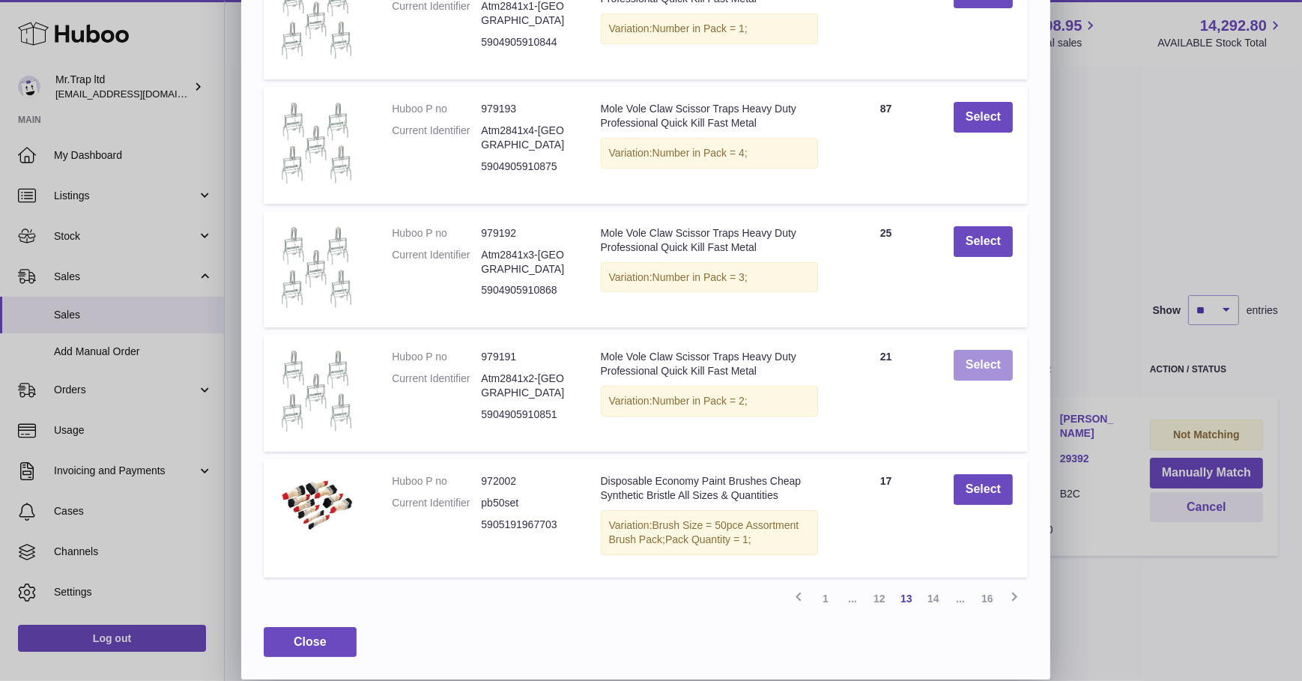
click at [959, 364] on button "Select" at bounding box center [983, 365] width 59 height 31
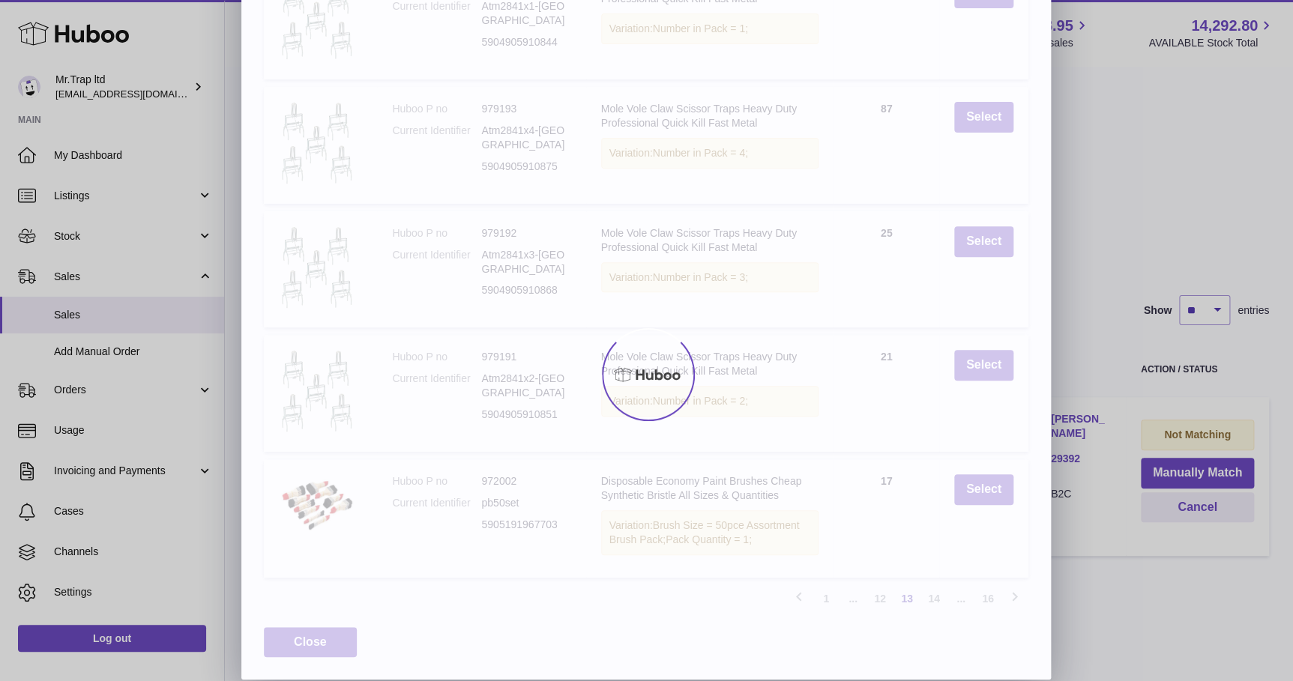
scroll to position [0, 0]
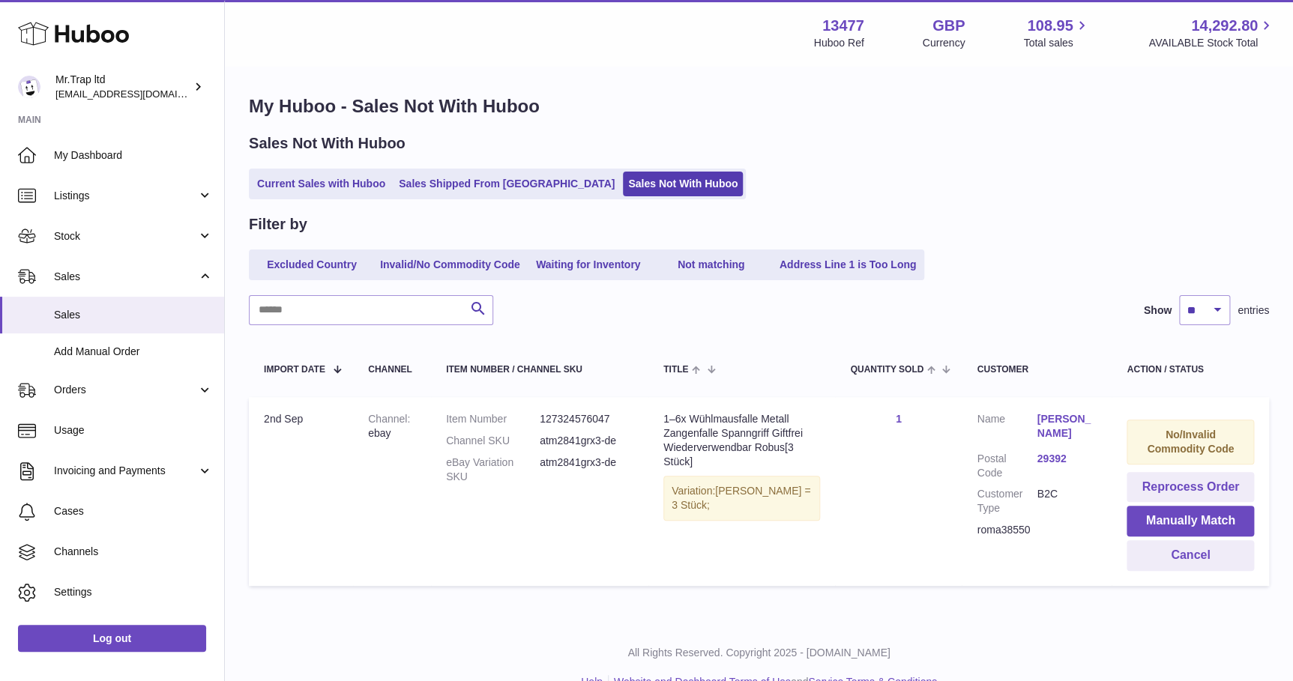
click at [320, 191] on link "Current Sales with Huboo" at bounding box center [321, 184] width 139 height 25
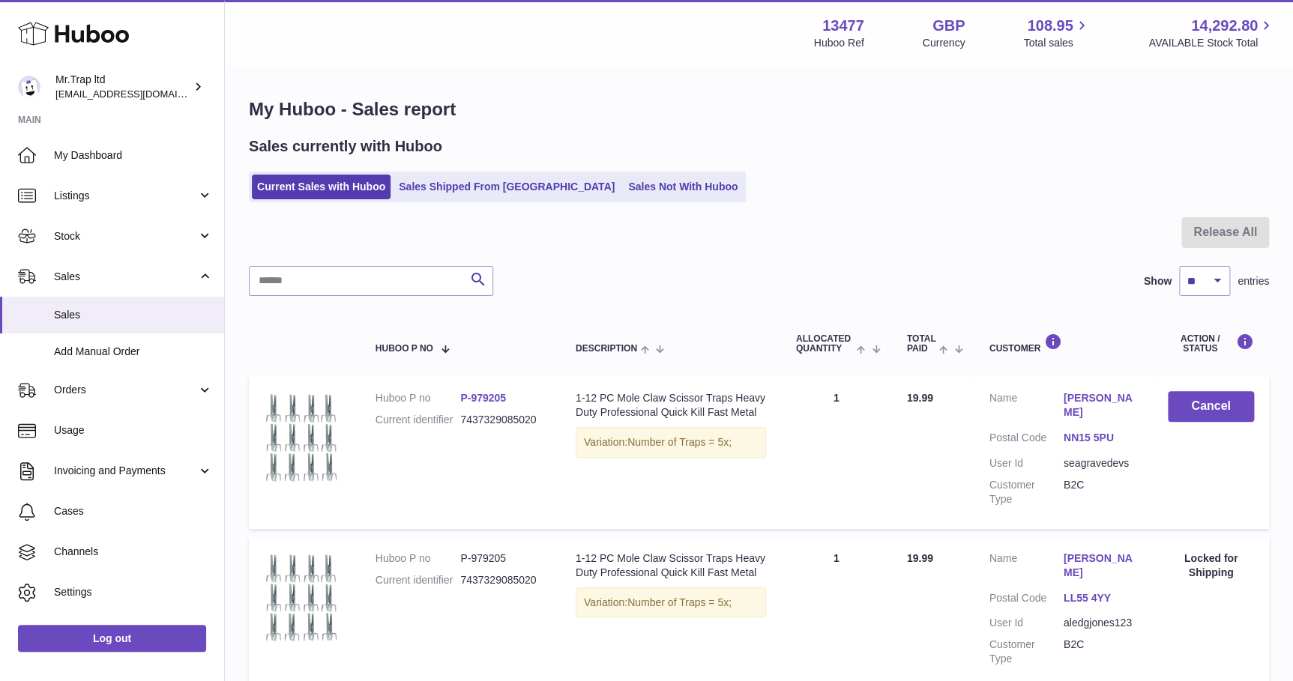
click at [630, 187] on link "Sales Not With Huboo" at bounding box center [683, 187] width 120 height 25
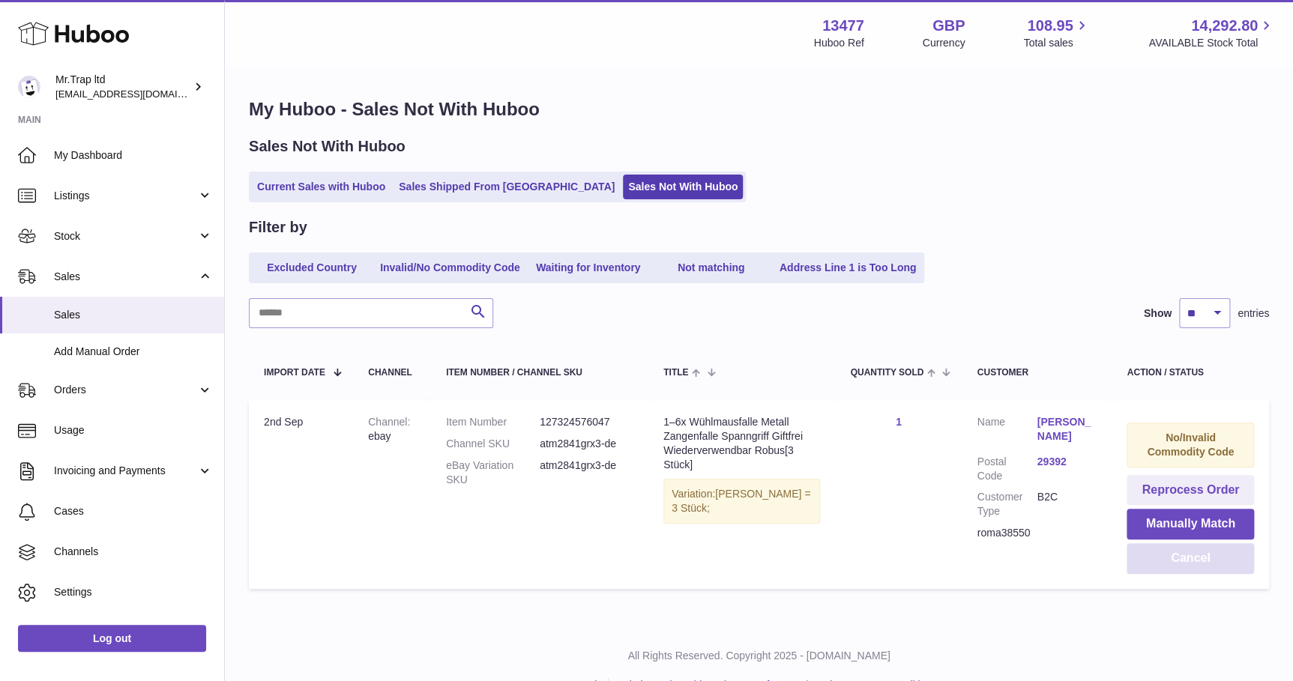
click at [1202, 564] on button "Cancel" at bounding box center [1189, 558] width 127 height 31
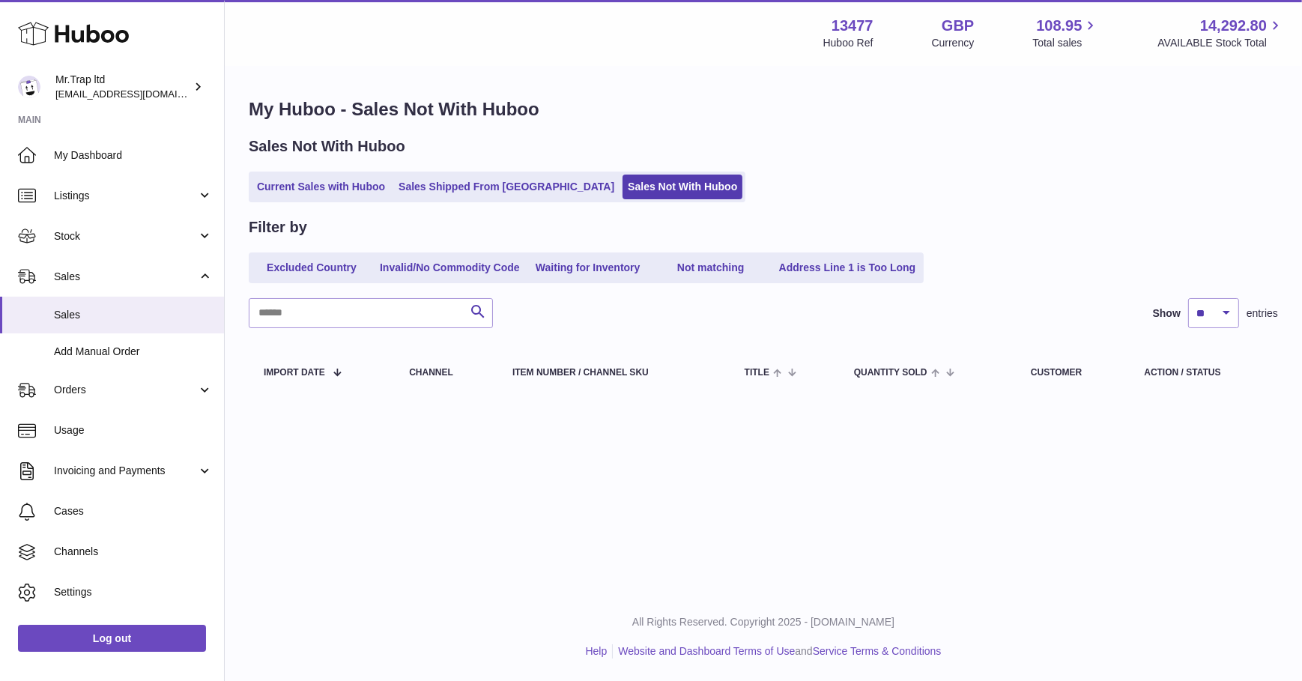
click at [361, 185] on link "Current Sales with Huboo" at bounding box center [321, 187] width 139 height 25
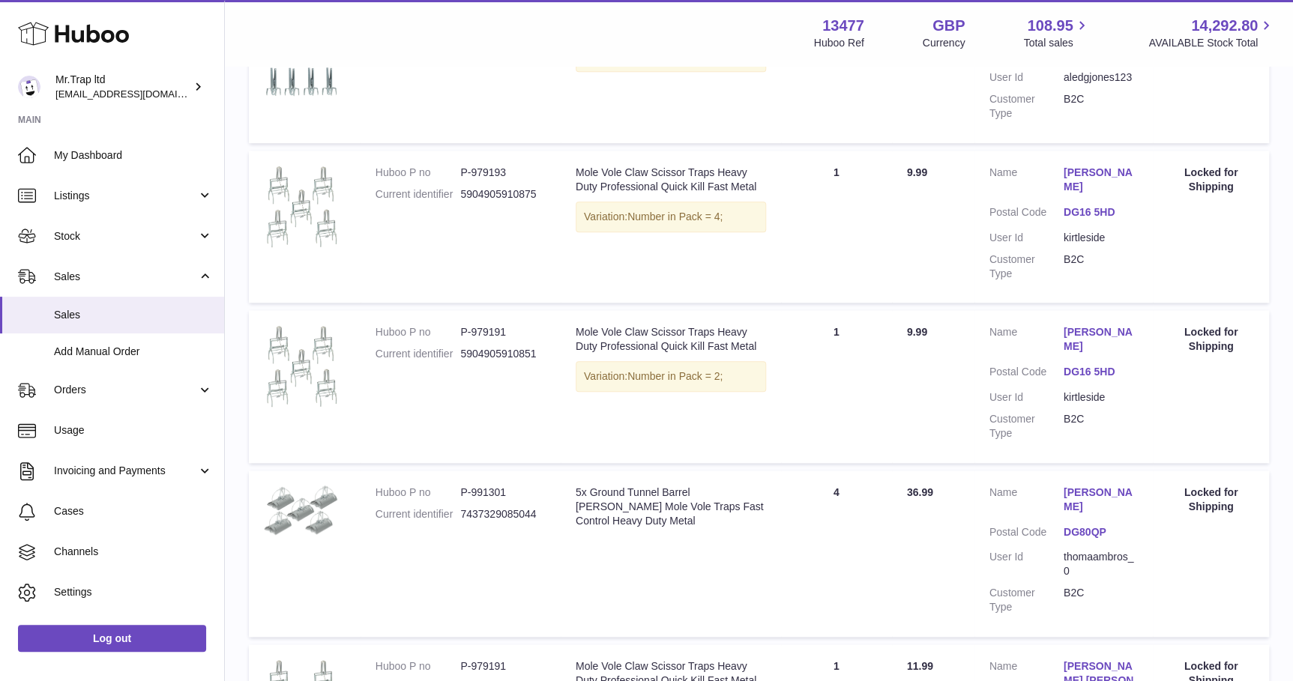
scroll to position [613, 0]
